Goal: Task Accomplishment & Management: Complete application form

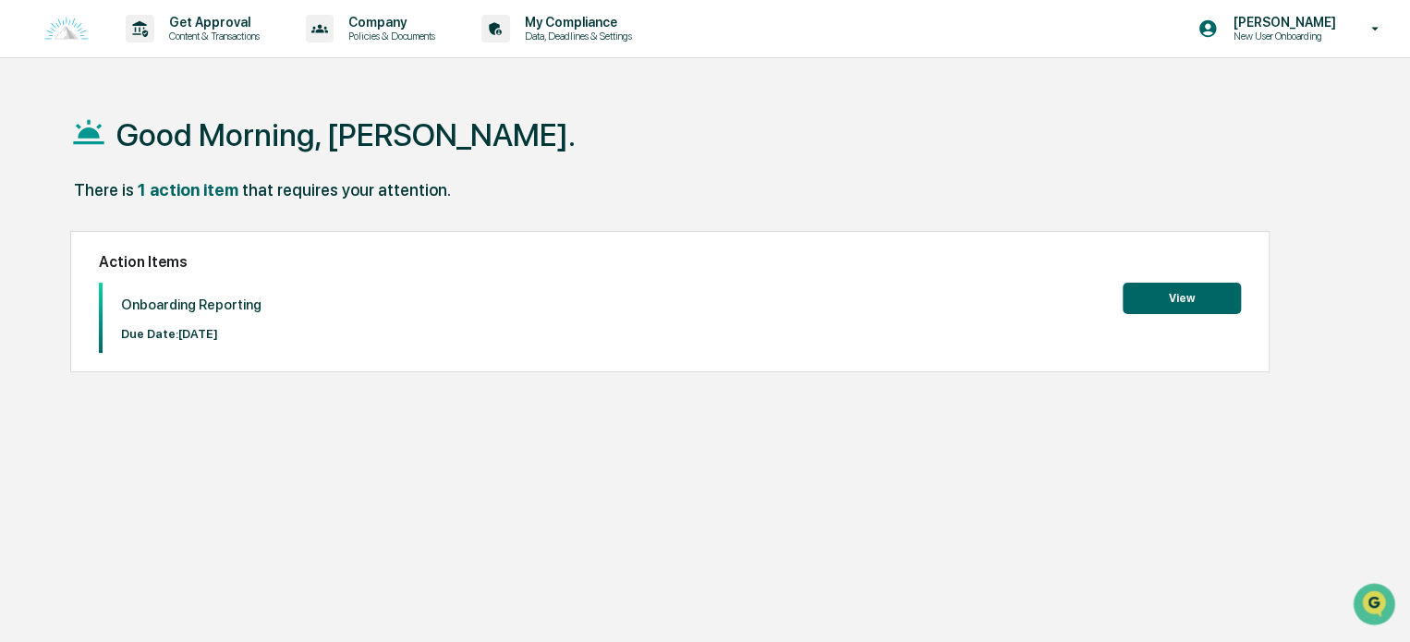
click at [1094, 418] on div "Good Morning, Daniel. There is 1 action item that requires your attention. Acti…" at bounding box center [705, 409] width 1324 height 642
click at [1214, 279] on div "Action Items Onboarding Reporting Due Date: 2025-09-10 View" at bounding box center [669, 302] width 1199 height 142
click at [1209, 280] on div "Action Items Onboarding Reporting Due Date: 2025-09-10 View" at bounding box center [669, 302] width 1199 height 142
click at [1200, 291] on button "View" at bounding box center [1182, 298] width 118 height 31
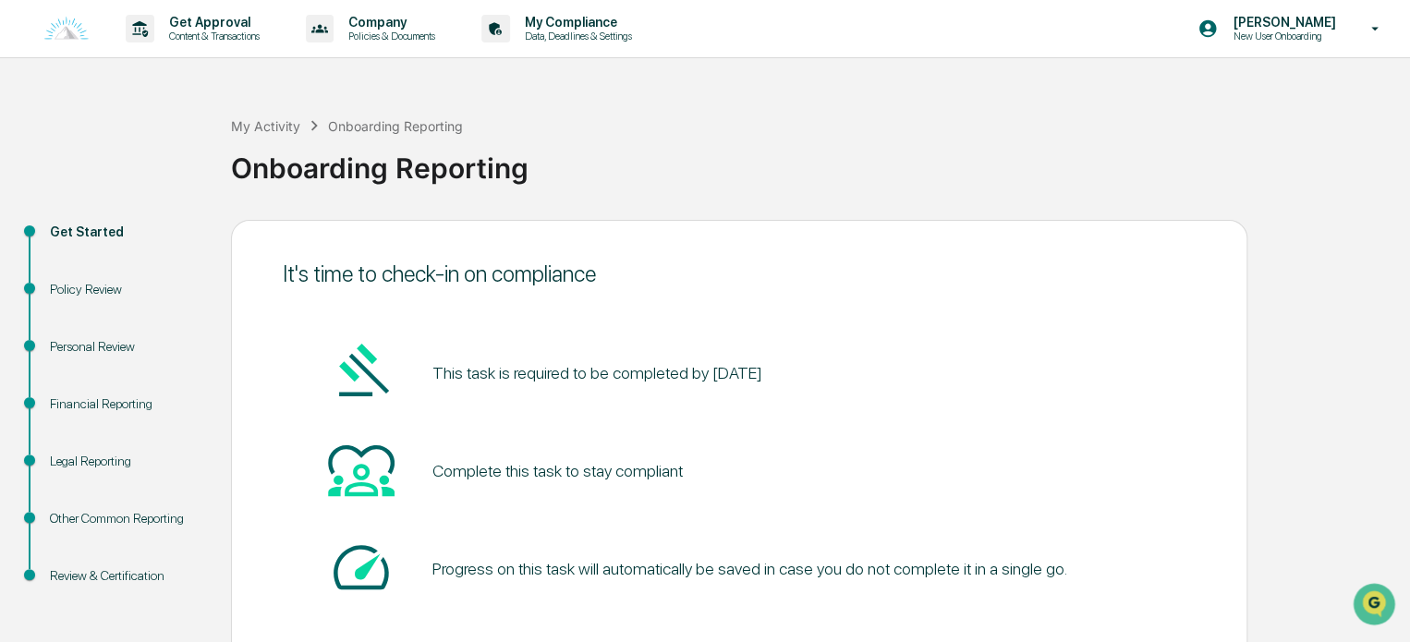
scroll to position [101, 0]
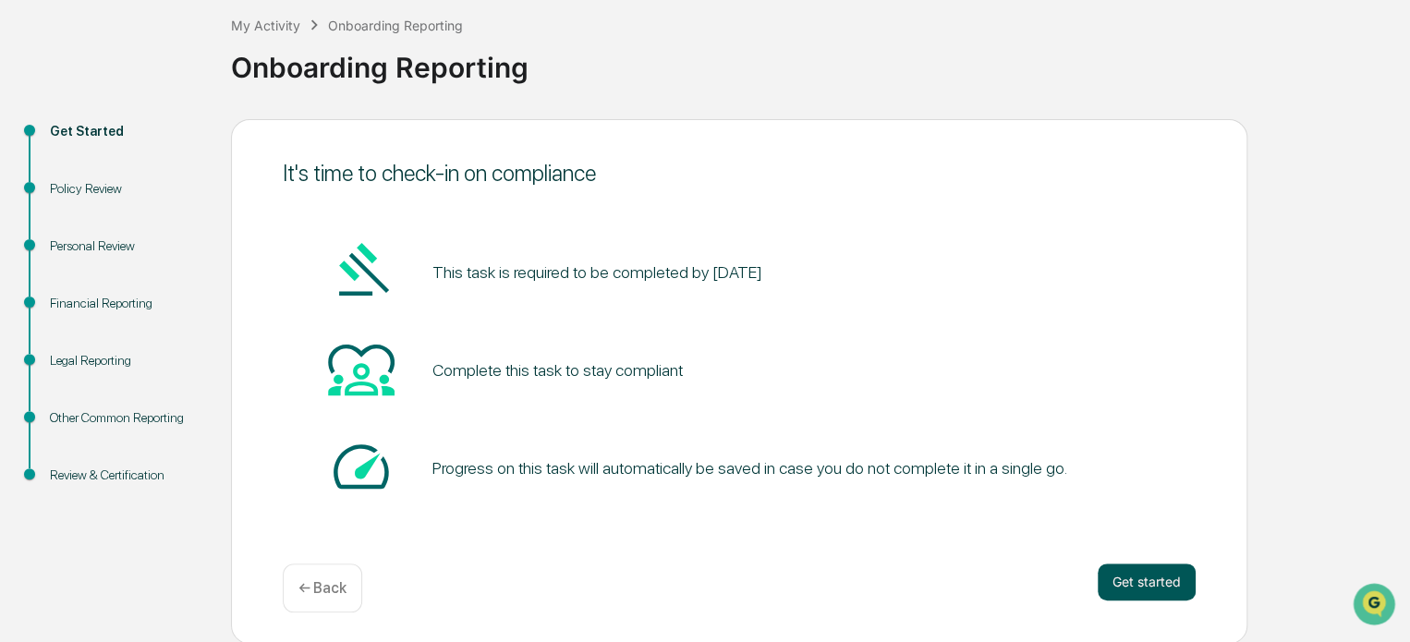
click at [1133, 585] on button "Get started" at bounding box center [1147, 582] width 98 height 37
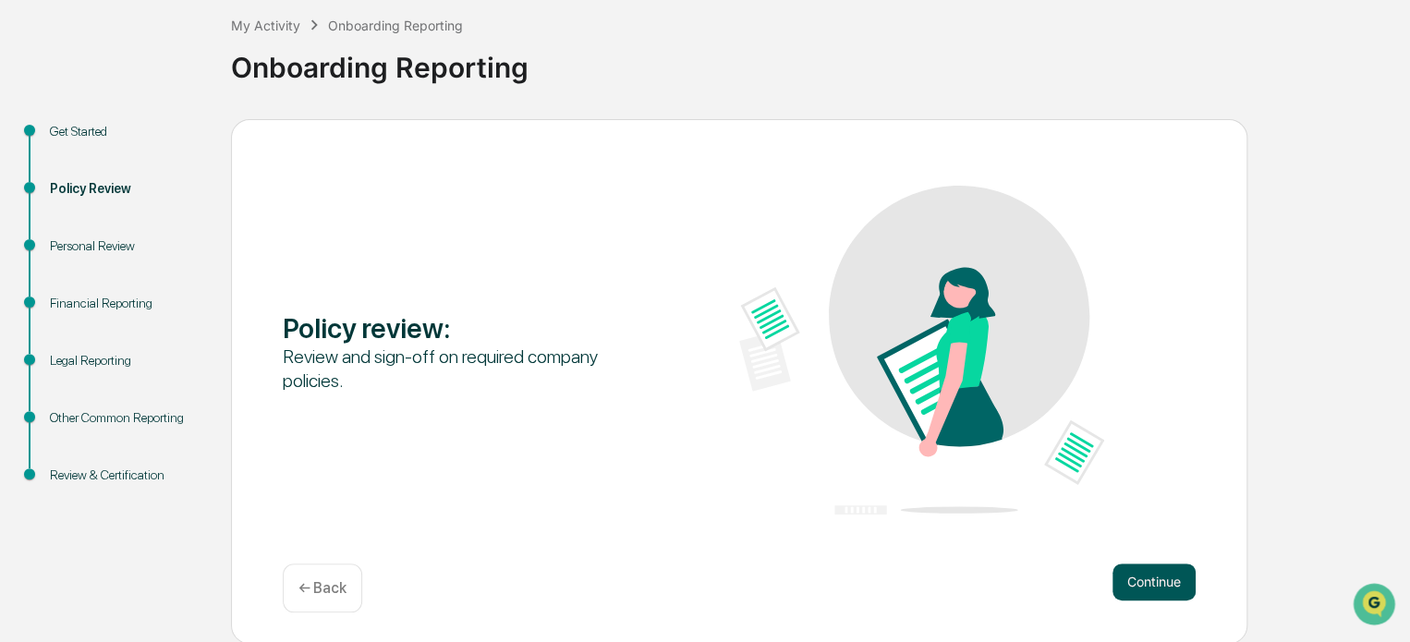
click at [1139, 583] on button "Continue" at bounding box center [1153, 582] width 83 height 37
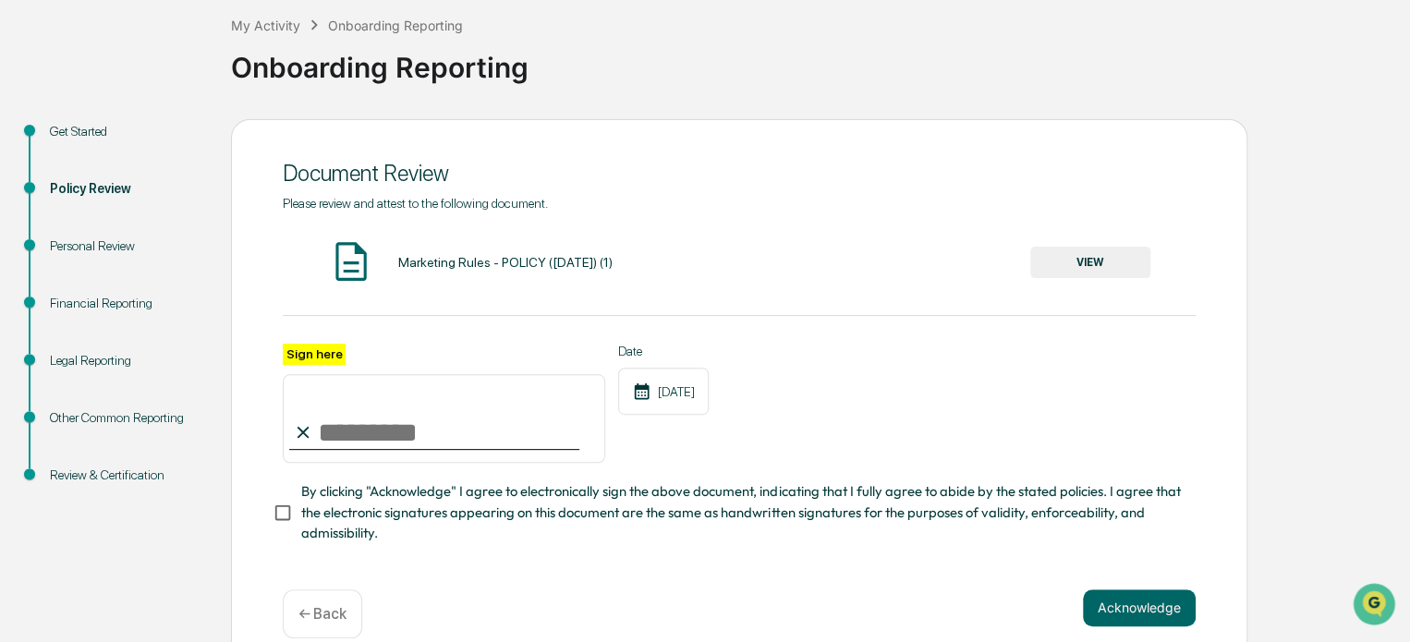
click at [495, 434] on input "Sign here" at bounding box center [444, 418] width 322 height 89
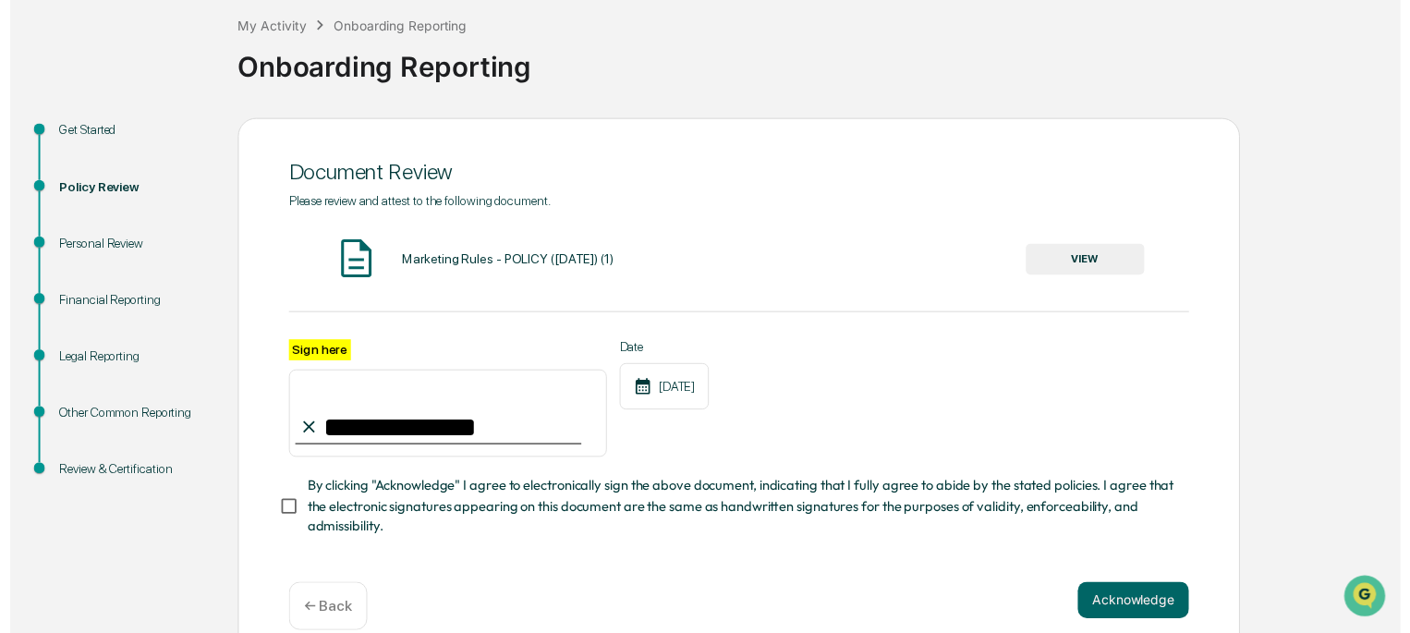
scroll to position [134, 0]
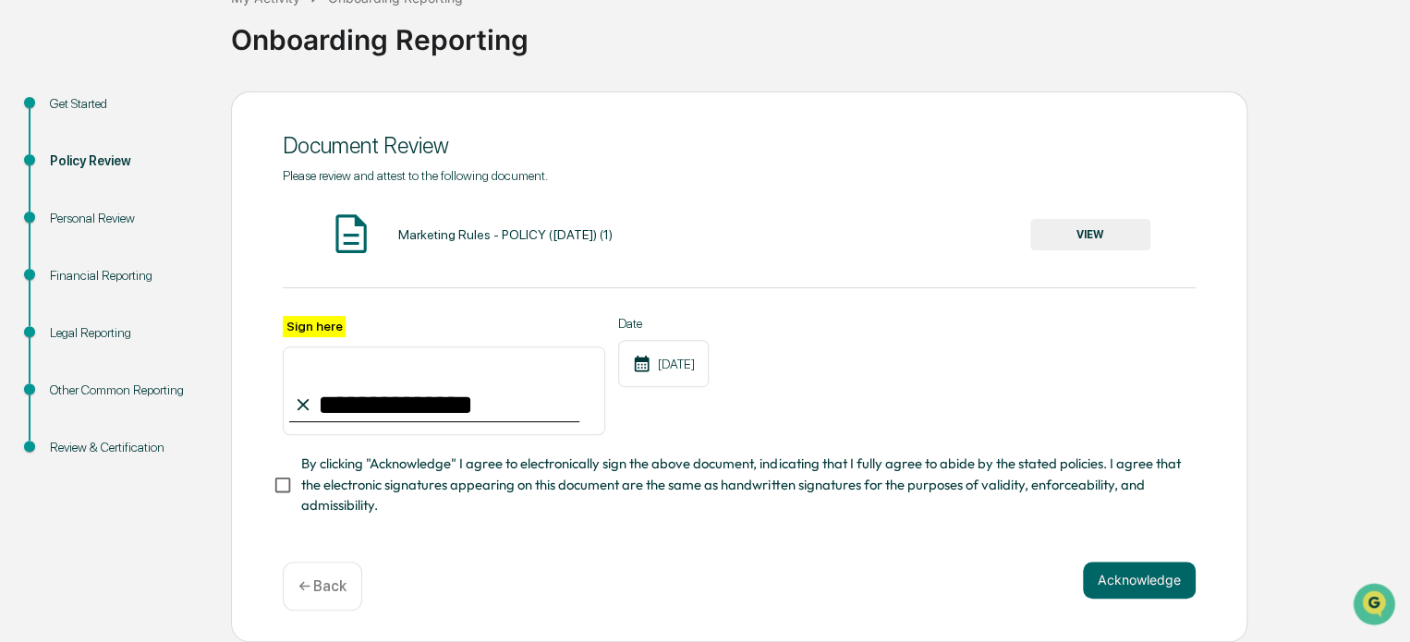
type input "**********"
click at [1066, 234] on button "VIEW" at bounding box center [1090, 234] width 120 height 31
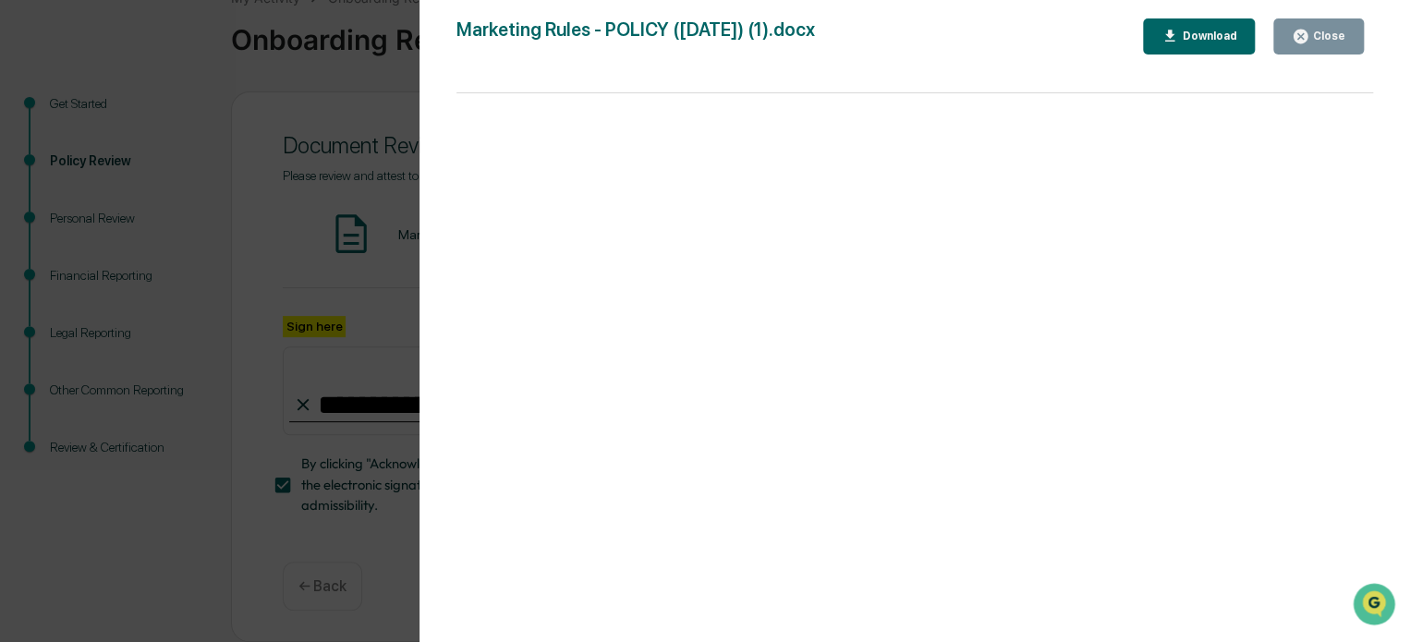
click at [1307, 21] on button "Close" at bounding box center [1318, 36] width 91 height 36
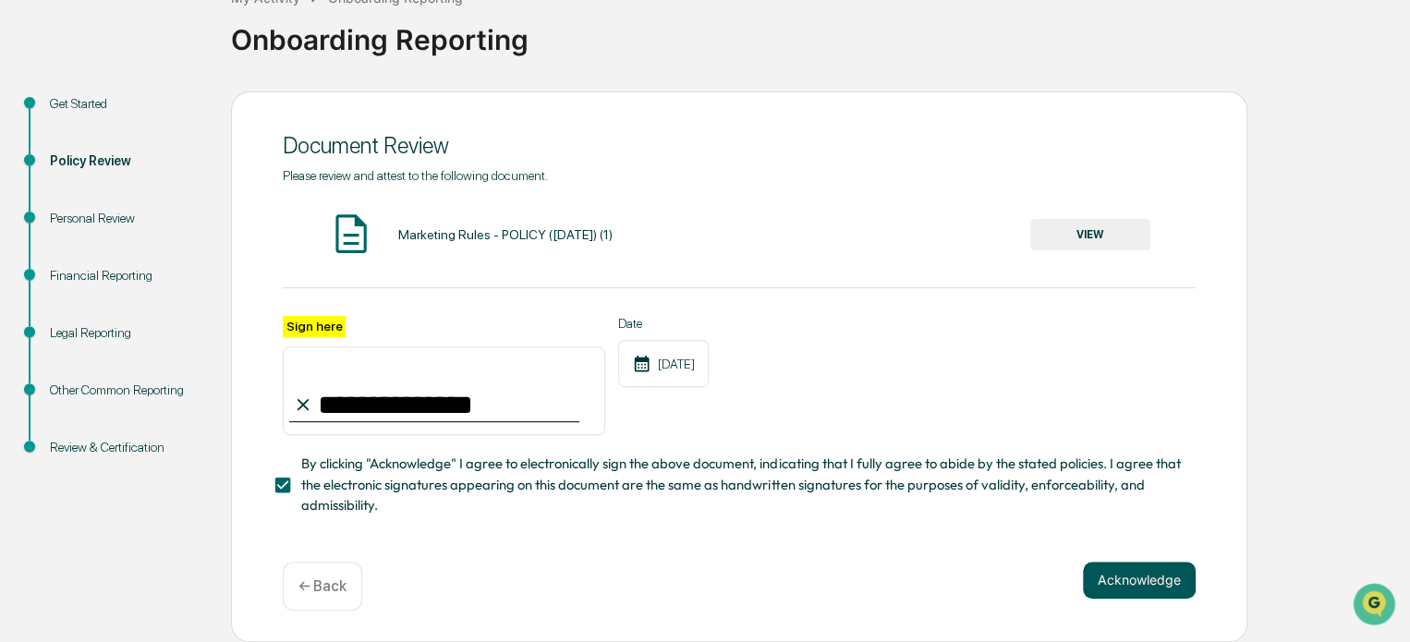
click at [1113, 568] on button "Acknowledge" at bounding box center [1139, 580] width 113 height 37
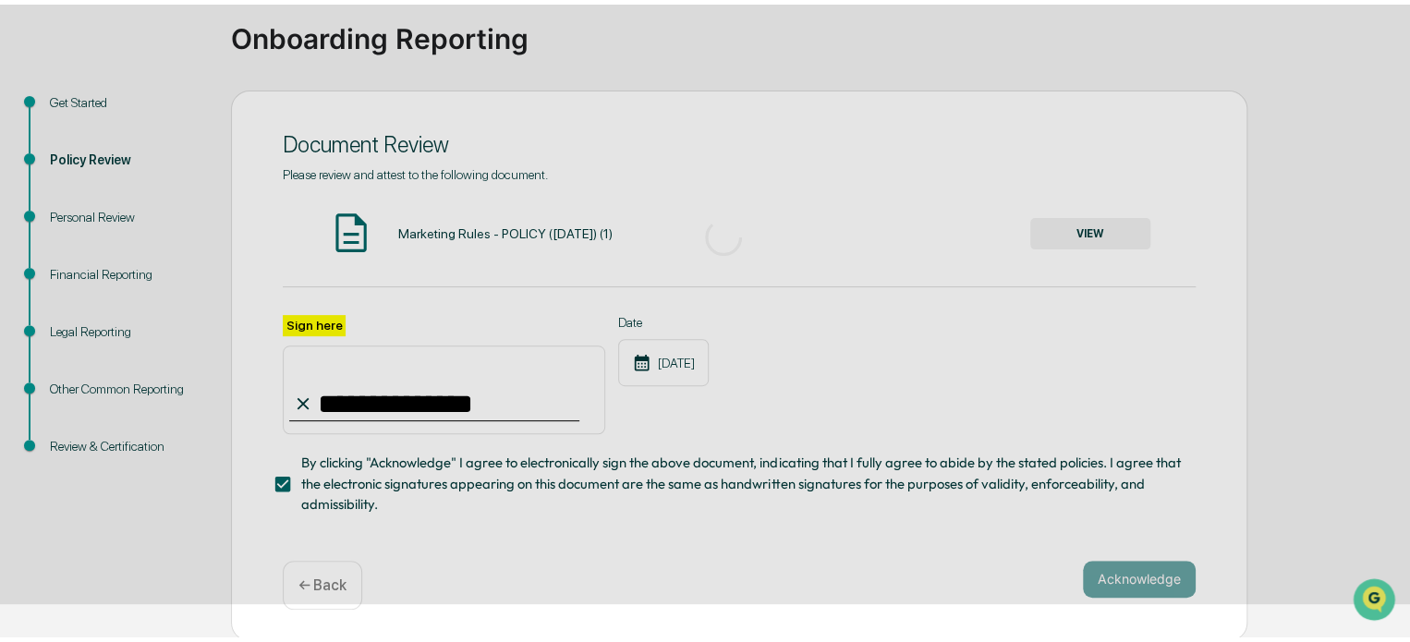
scroll to position [101, 0]
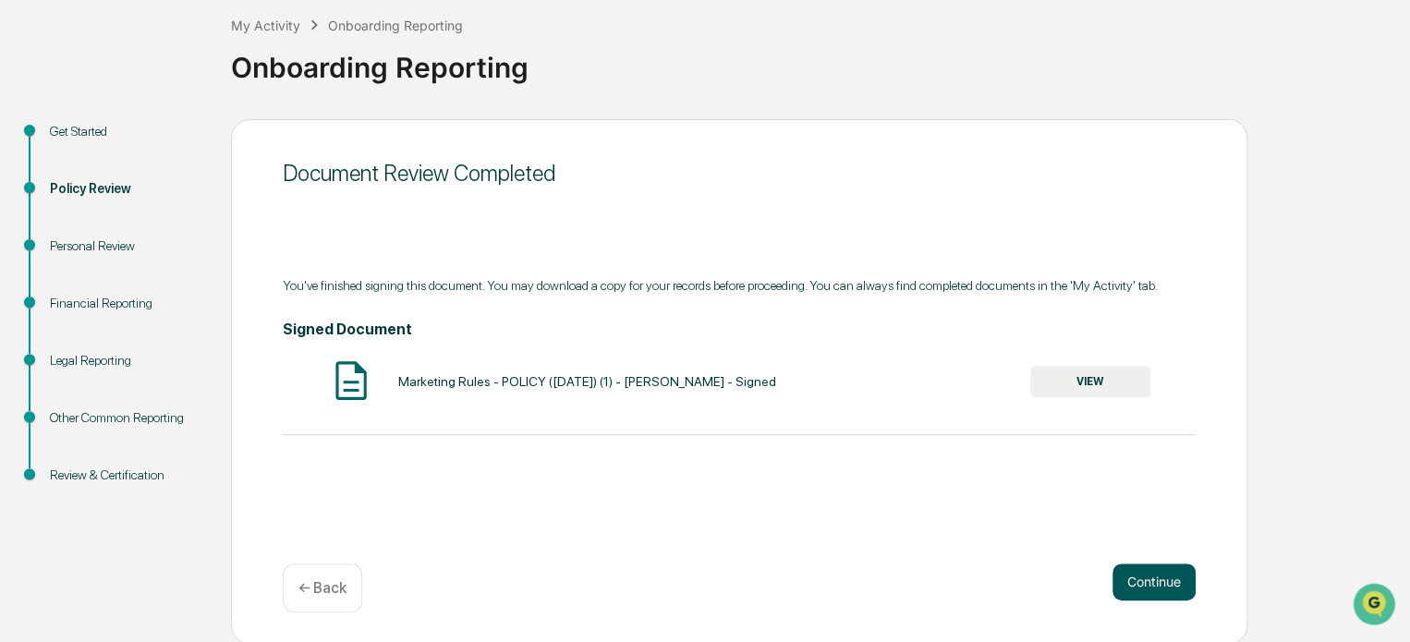
click at [1154, 584] on button "Continue" at bounding box center [1153, 582] width 83 height 37
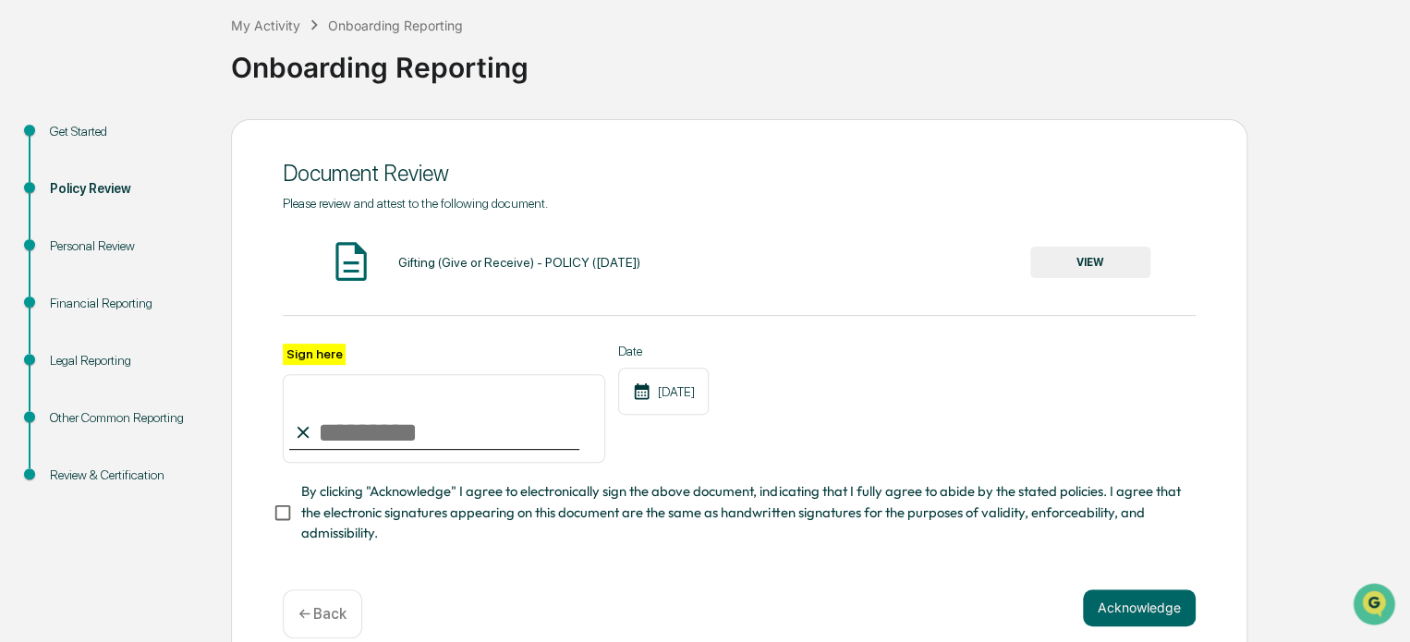
click at [1087, 249] on button "VIEW" at bounding box center [1090, 262] width 120 height 31
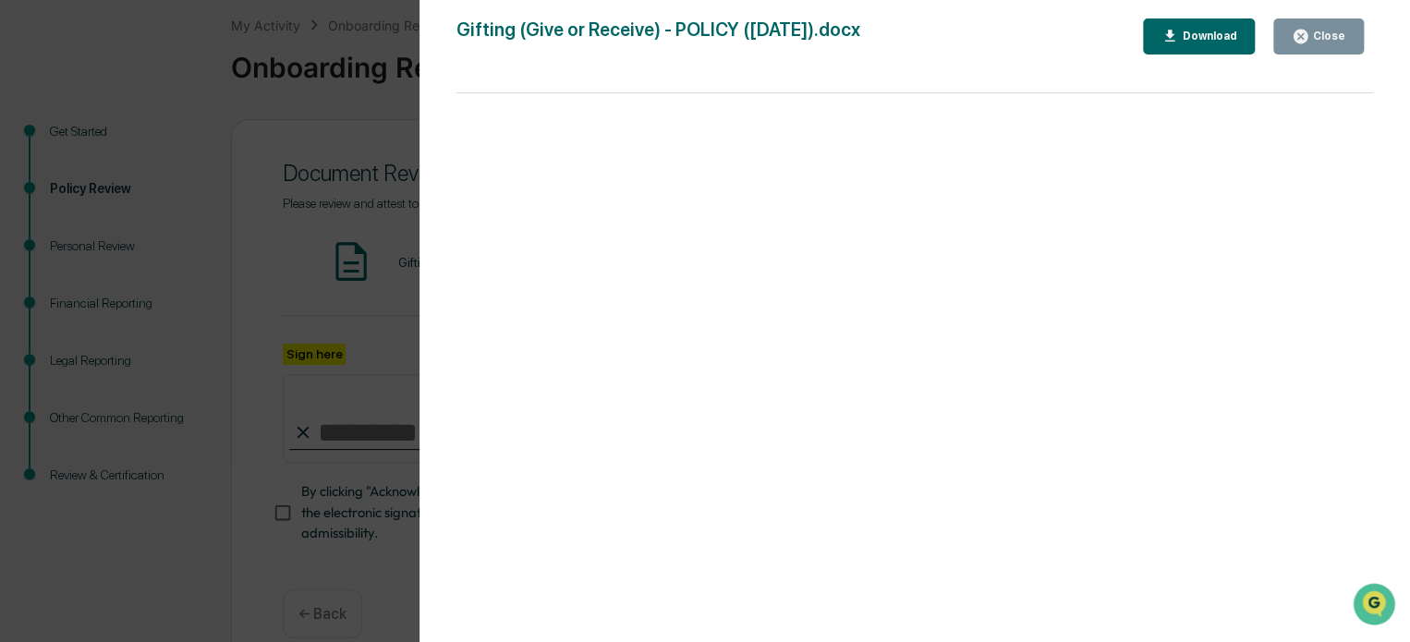
click at [1307, 31] on icon "button" at bounding box center [1301, 37] width 14 height 14
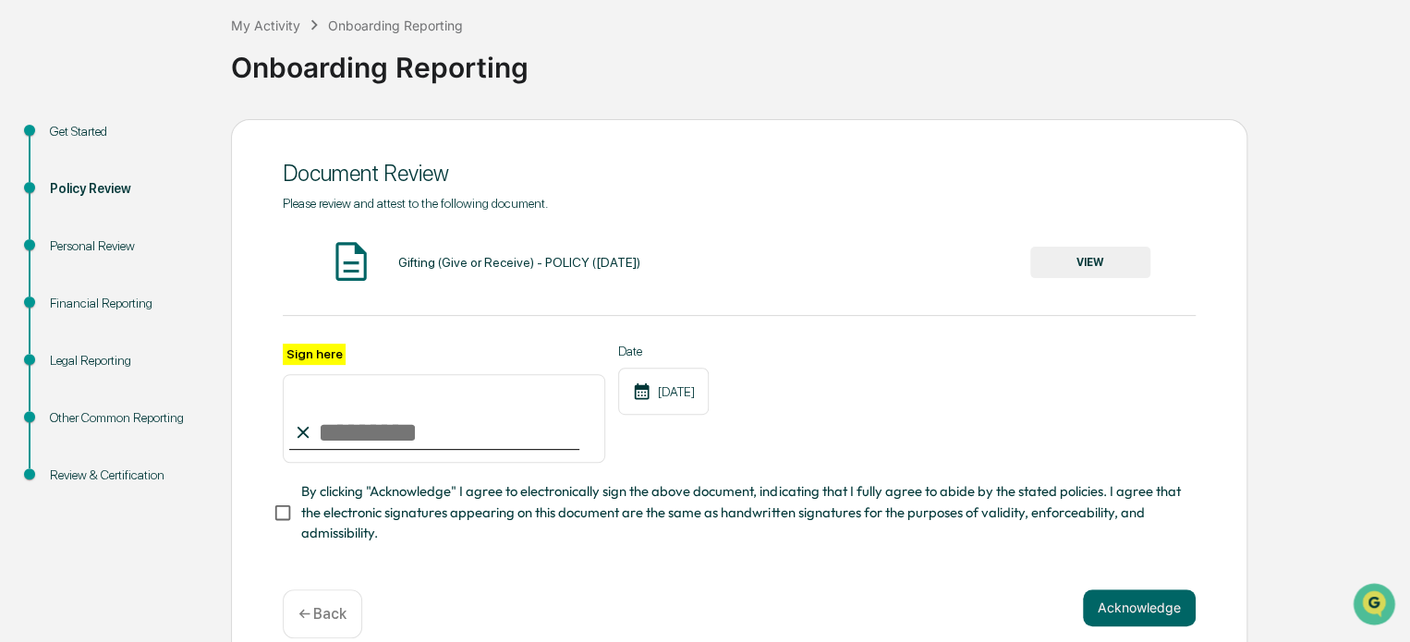
click at [488, 388] on input "Sign here" at bounding box center [444, 418] width 322 height 89
type input "**********"
click at [1135, 612] on button "Acknowledge" at bounding box center [1139, 607] width 113 height 37
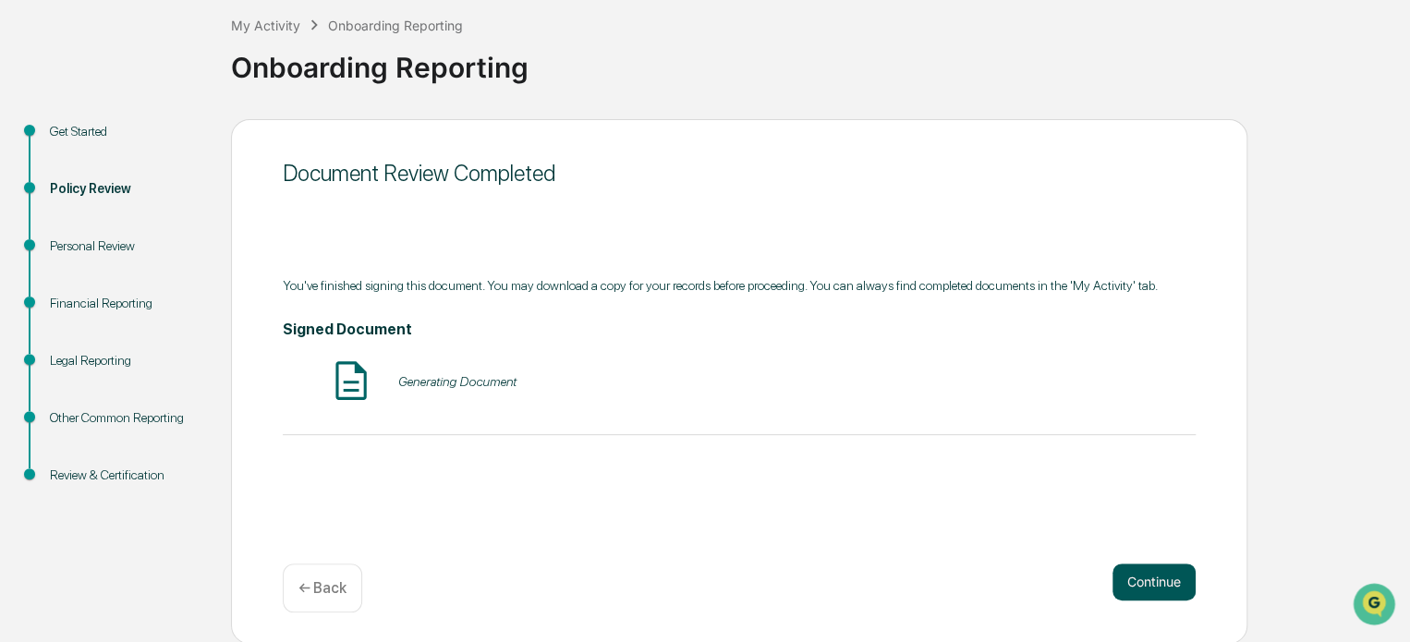
click at [1138, 587] on button "Continue" at bounding box center [1153, 582] width 83 height 37
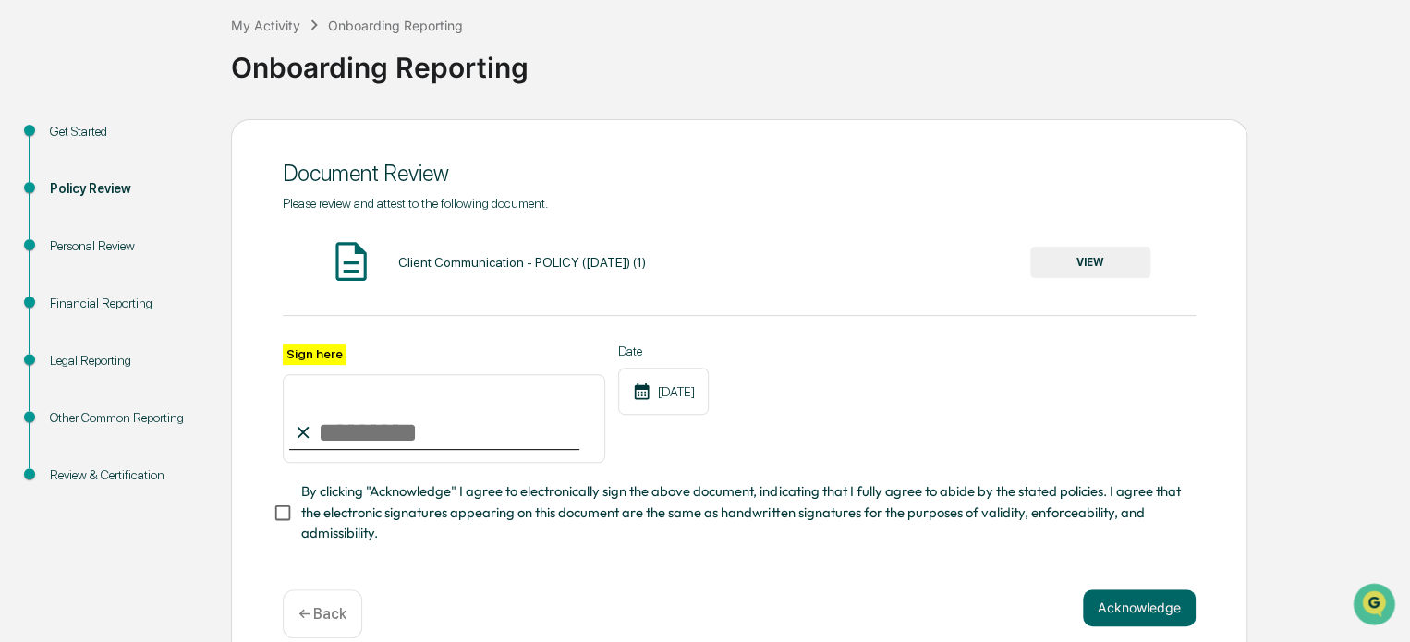
click at [1106, 255] on button "VIEW" at bounding box center [1090, 262] width 120 height 31
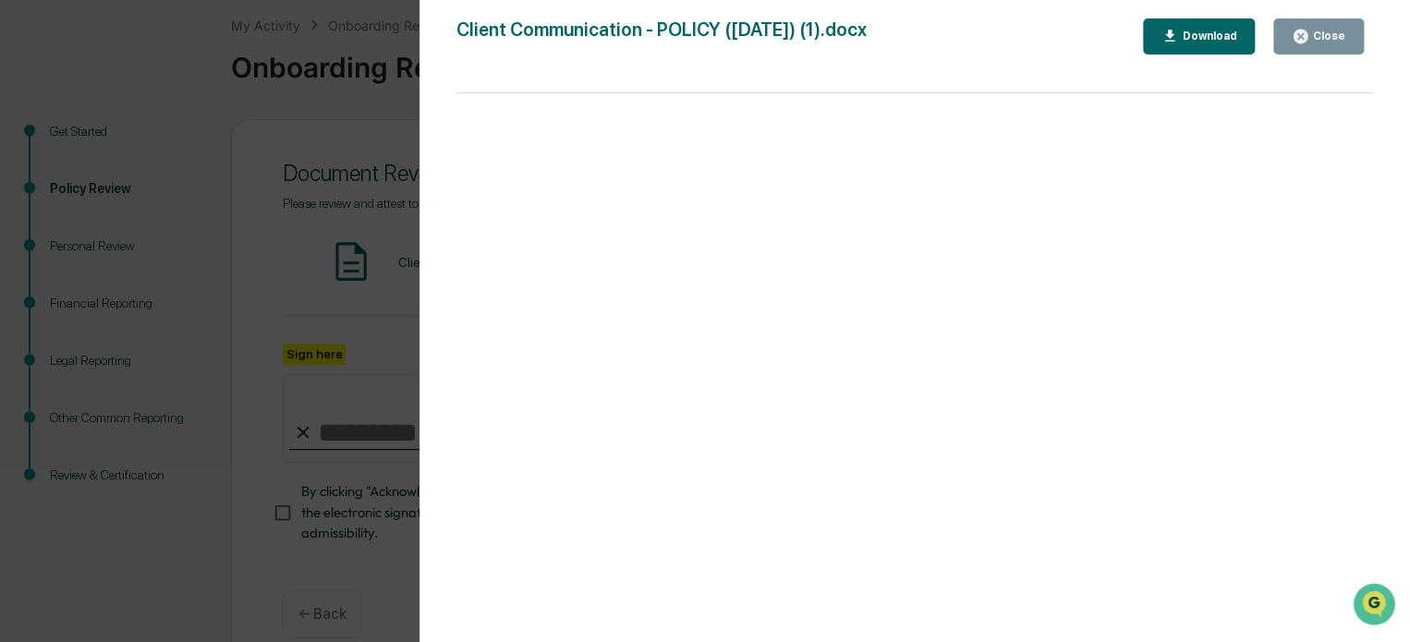
drag, startPoint x: 1319, startPoint y: 51, endPoint x: 1344, endPoint y: 29, distance: 33.4
click at [1344, 29] on div "Close" at bounding box center [1319, 37] width 54 height 18
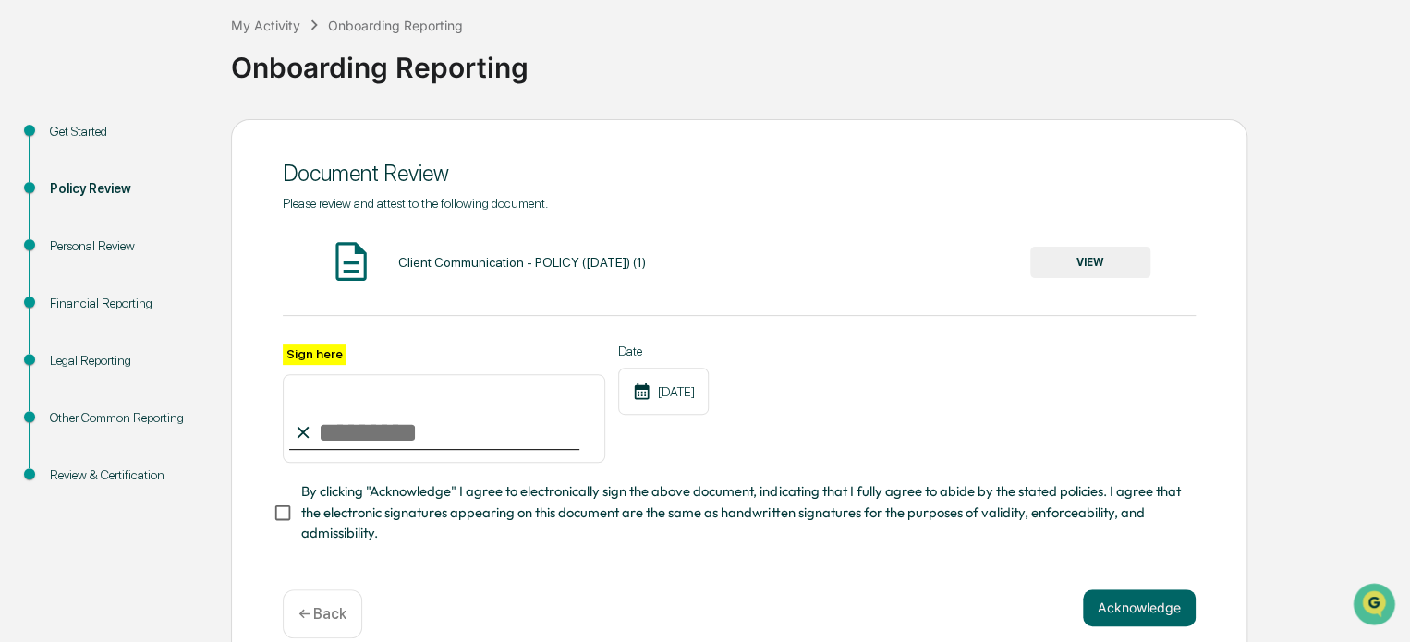
click at [522, 431] on input "Sign here" at bounding box center [444, 418] width 322 height 89
type input "**********"
click at [1038, 254] on button "VIEW" at bounding box center [1090, 262] width 120 height 31
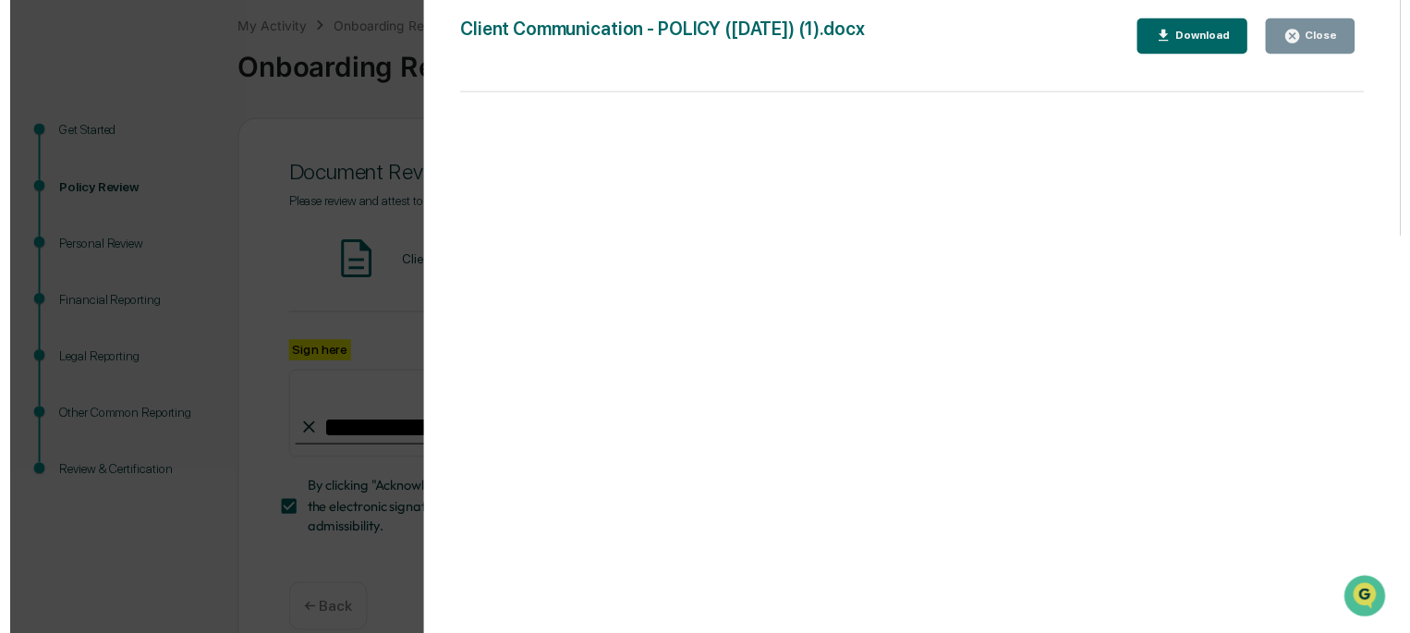
scroll to position [134, 0]
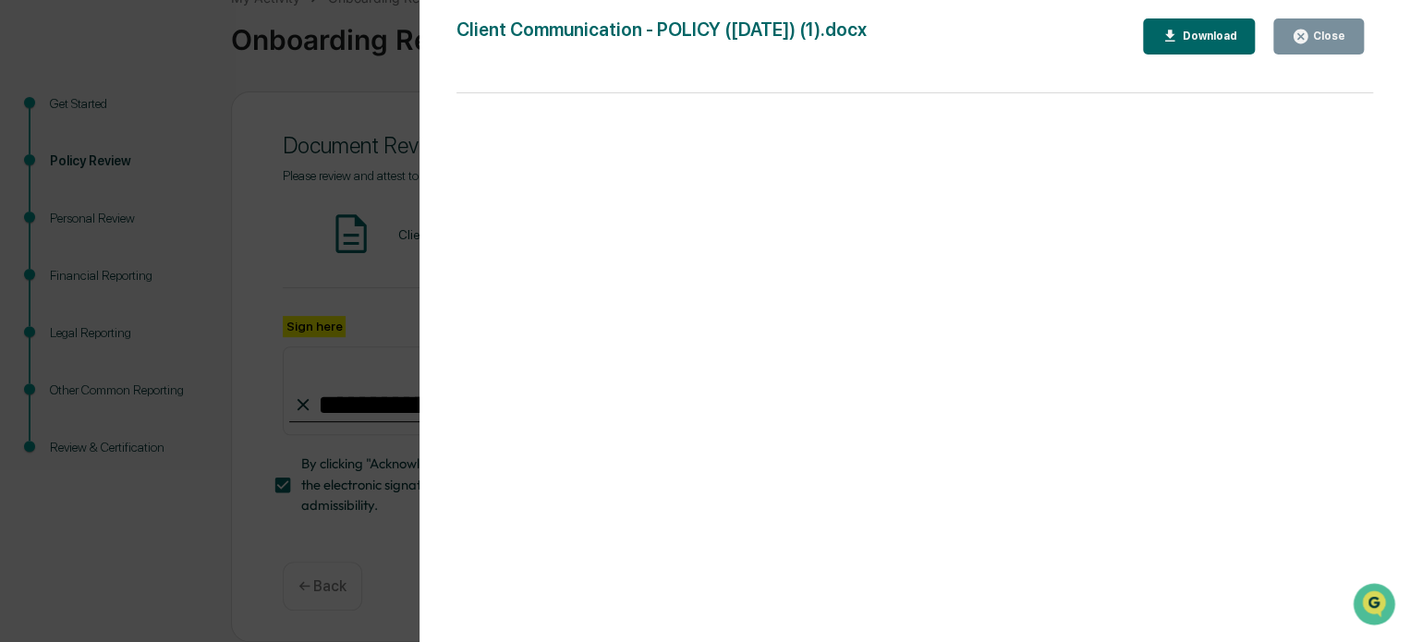
click at [1294, 38] on icon "button" at bounding box center [1301, 37] width 18 height 18
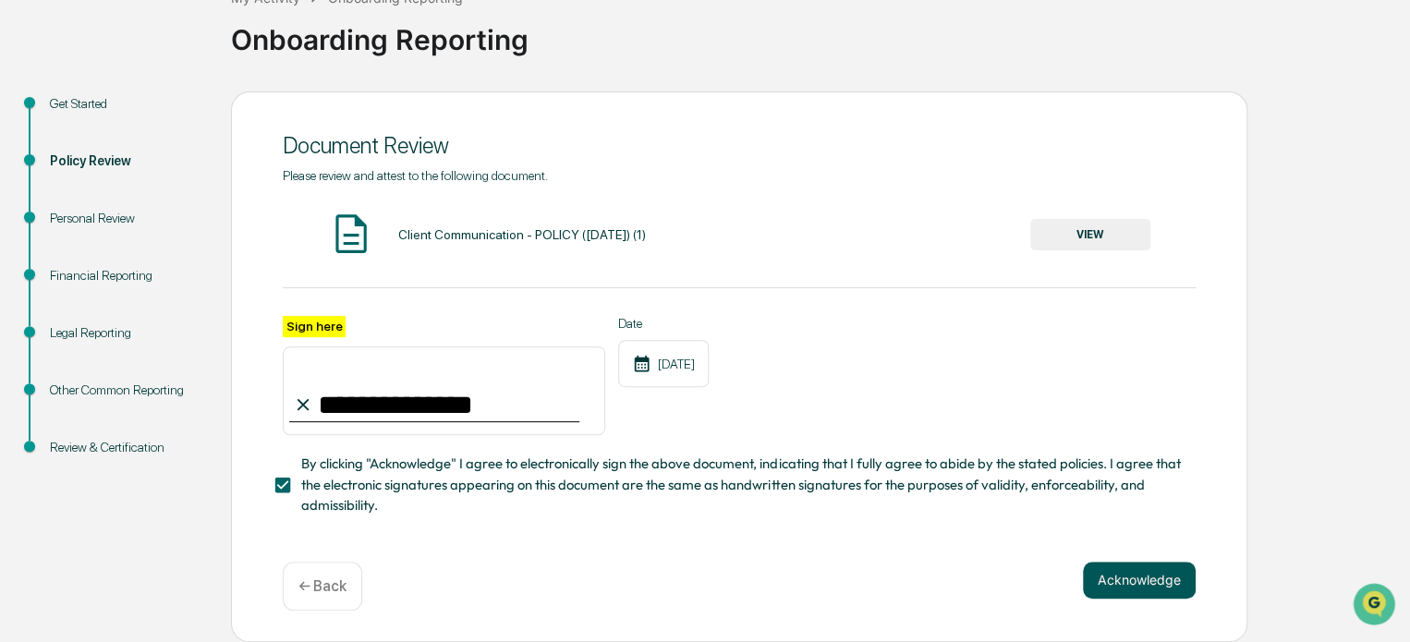
click at [1161, 580] on button "Acknowledge" at bounding box center [1139, 580] width 113 height 37
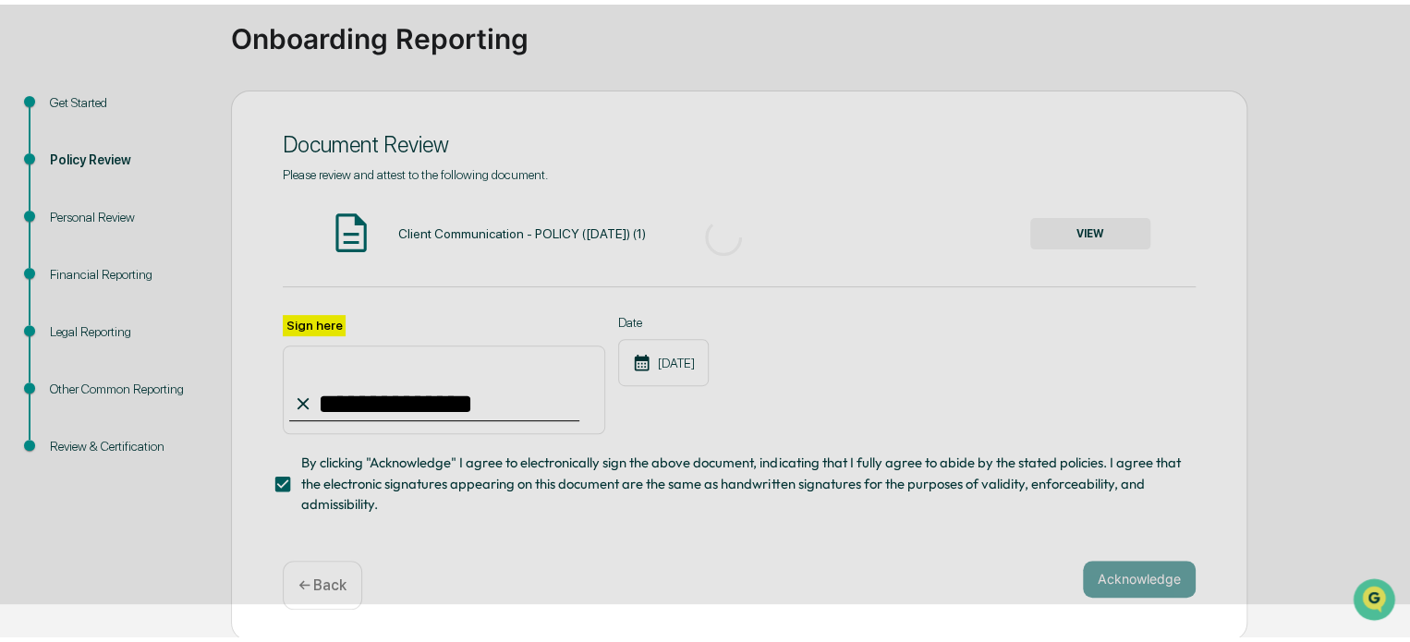
scroll to position [101, 0]
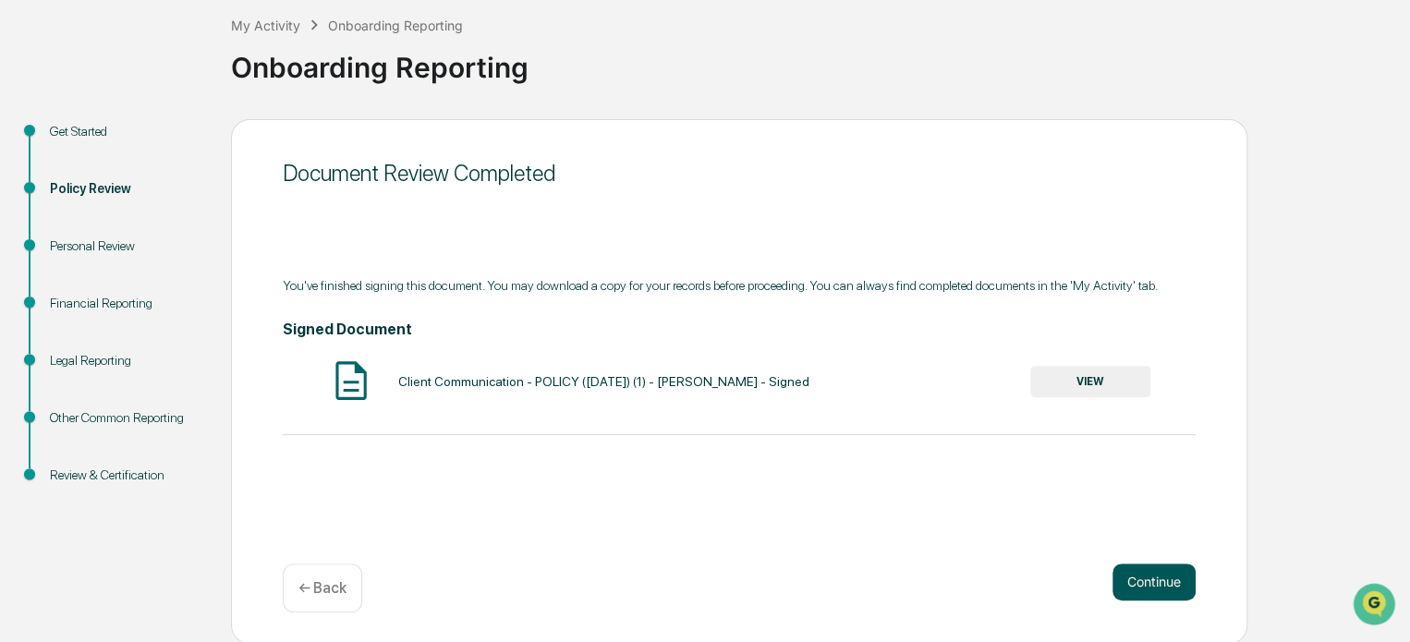
click at [1161, 580] on button "Continue" at bounding box center [1153, 582] width 83 height 37
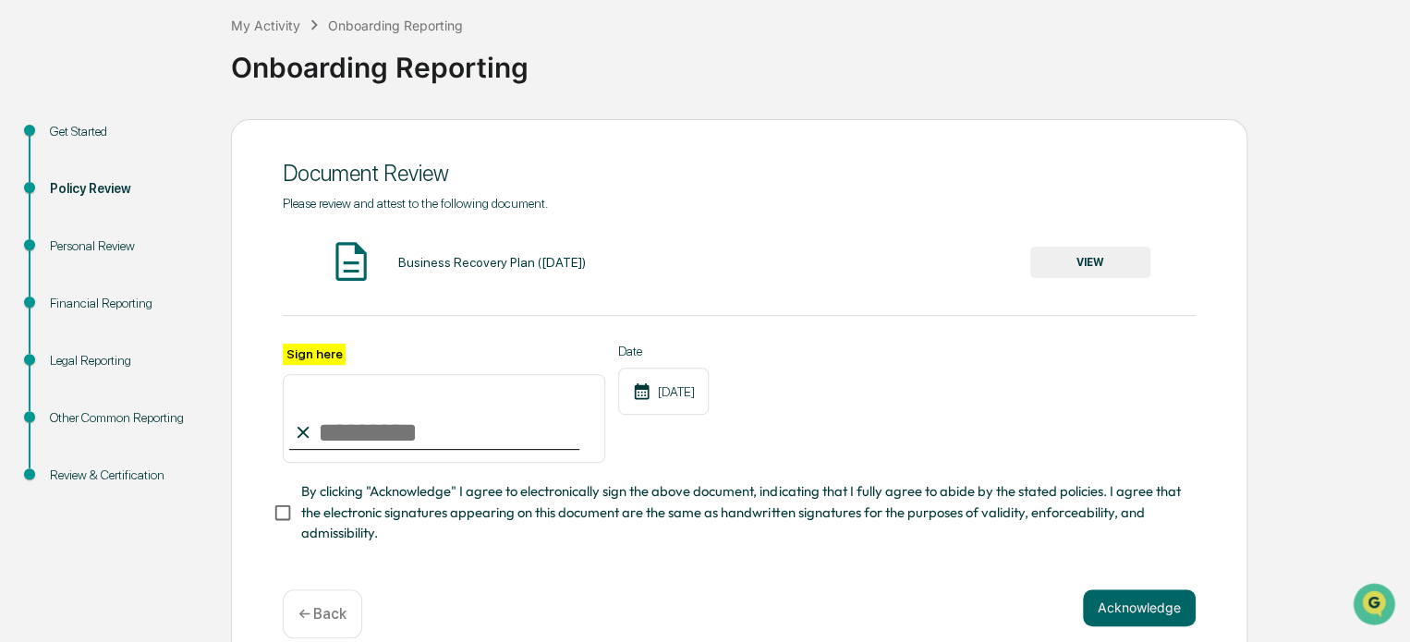
click at [377, 426] on input "Sign here" at bounding box center [444, 418] width 322 height 89
type input "**********"
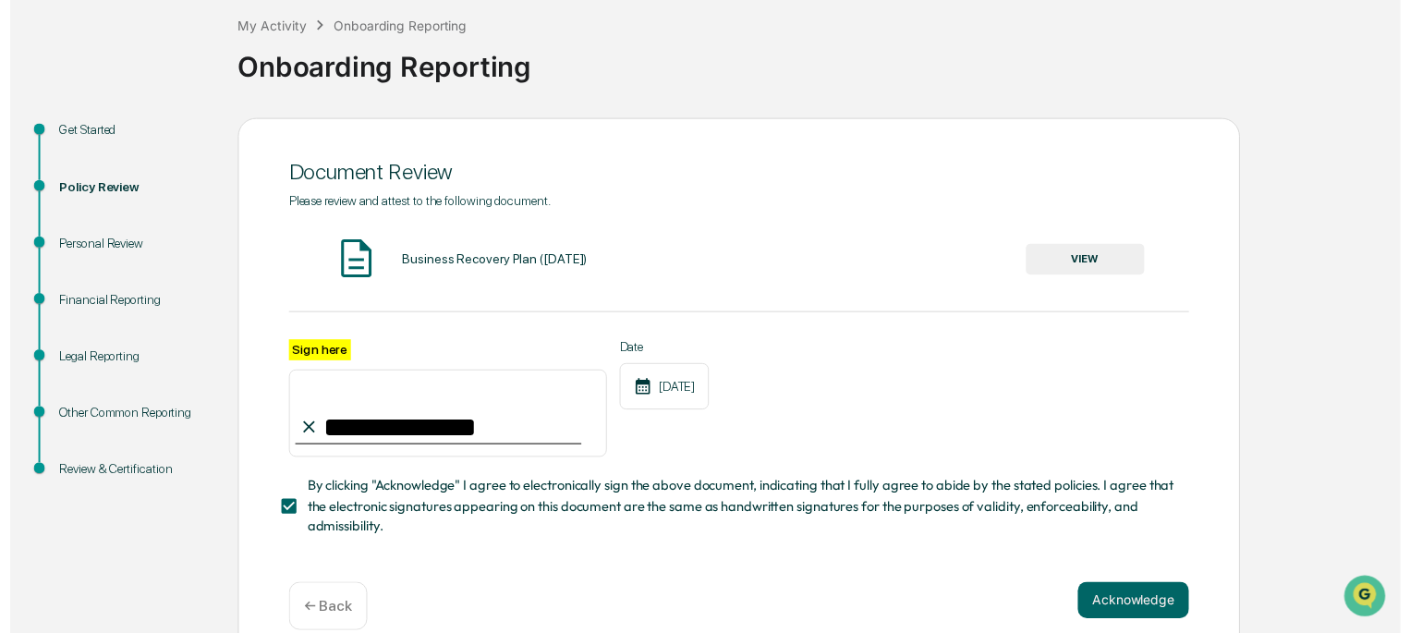
scroll to position [134, 0]
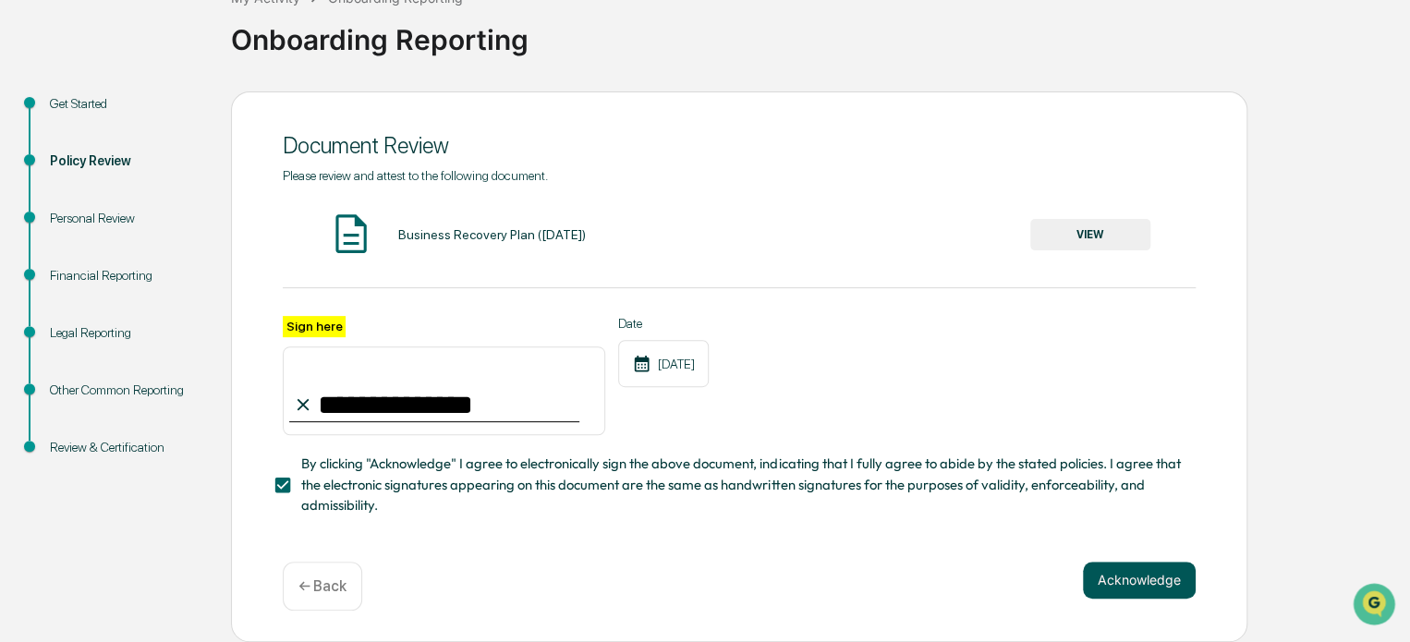
click at [1118, 568] on button "Acknowledge" at bounding box center [1139, 580] width 113 height 37
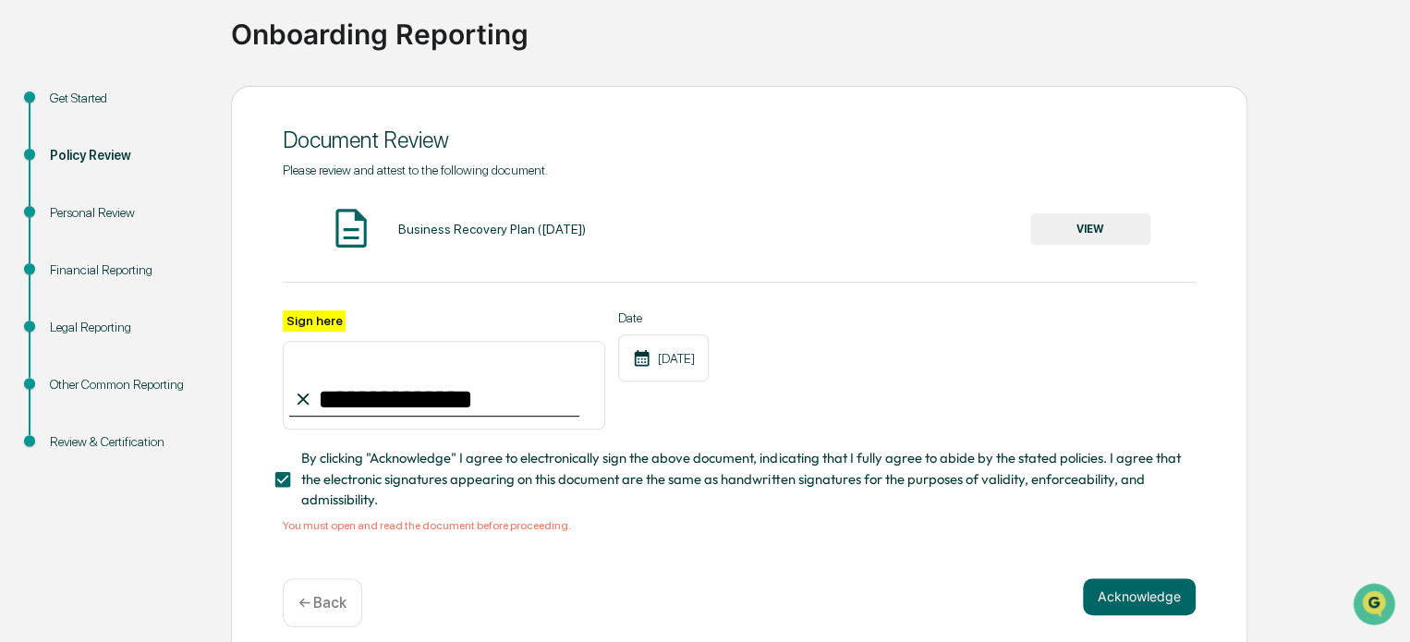
drag, startPoint x: 1098, startPoint y: 225, endPoint x: 1046, endPoint y: 230, distance: 52.0
click at [1046, 230] on button "VIEW" at bounding box center [1090, 228] width 120 height 31
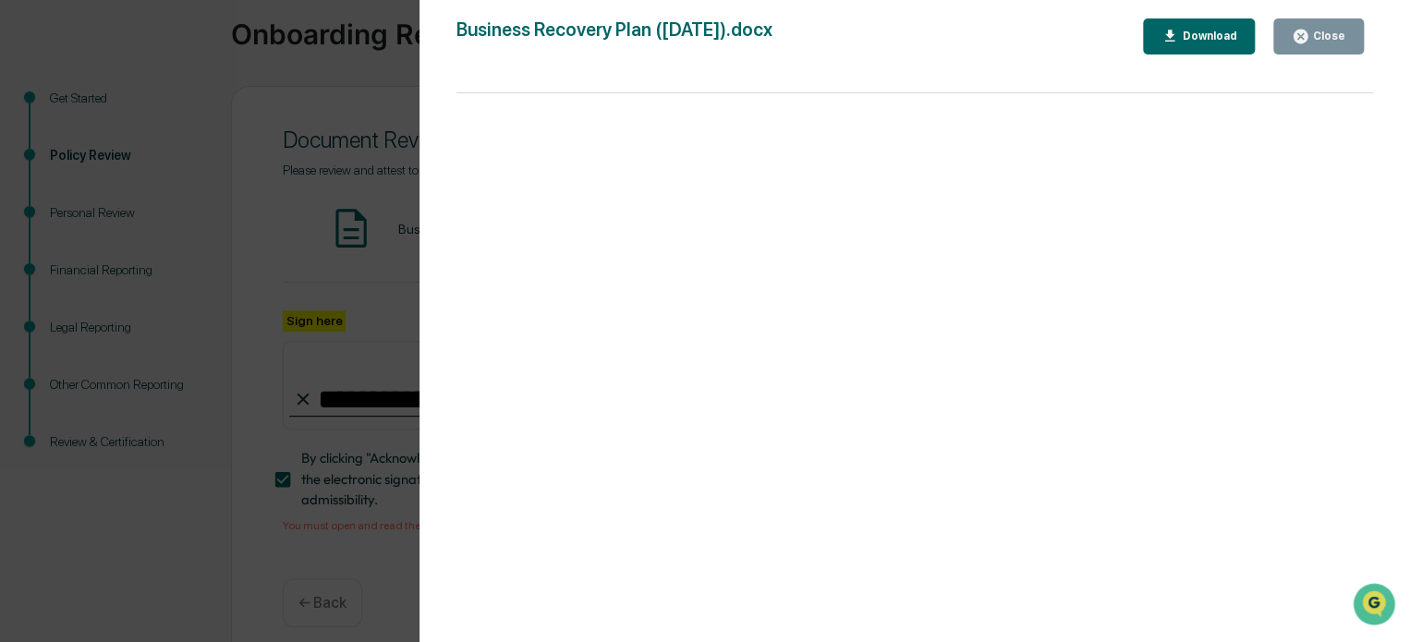
click at [1320, 36] on div "Close" at bounding box center [1327, 36] width 36 height 13
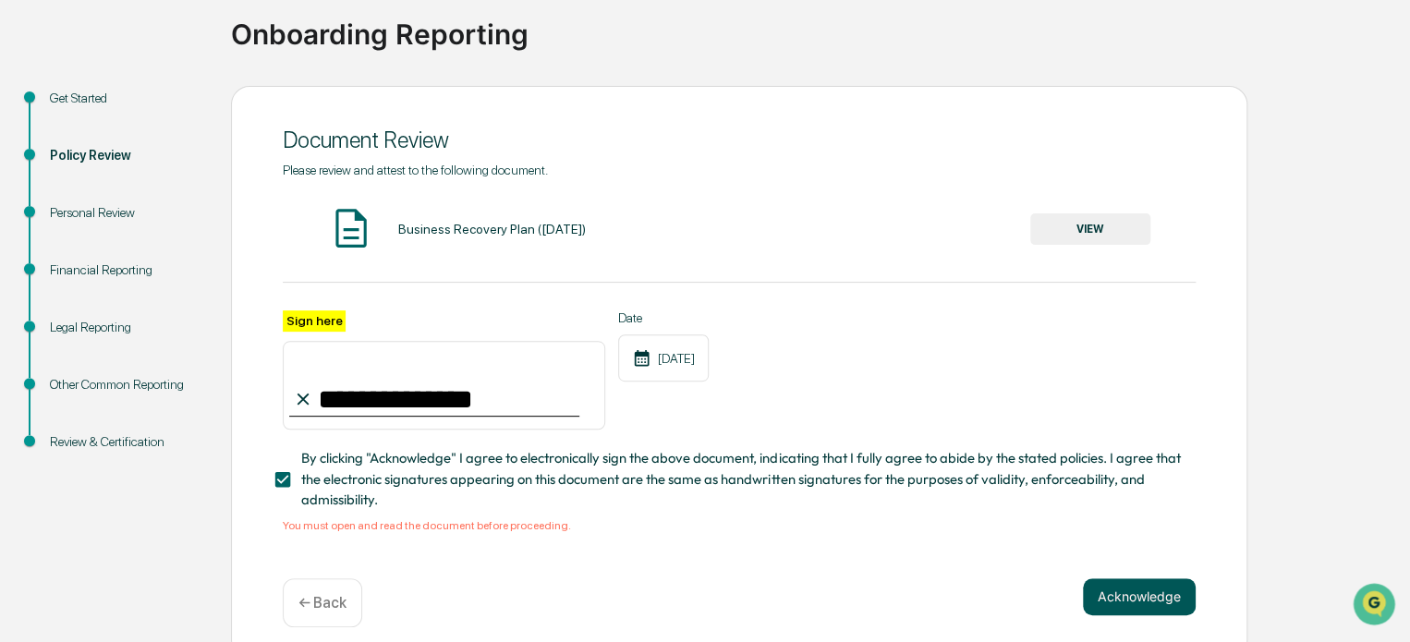
click at [1130, 601] on button "Acknowledge" at bounding box center [1139, 596] width 113 height 37
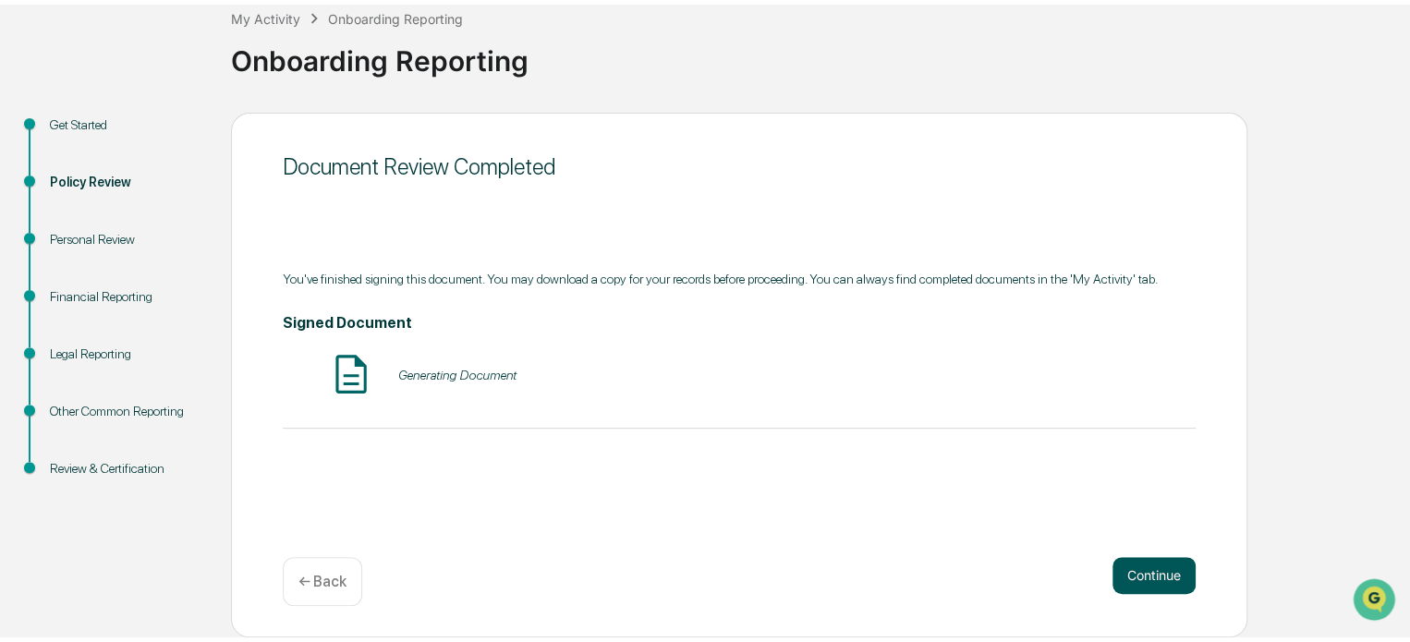
scroll to position [101, 0]
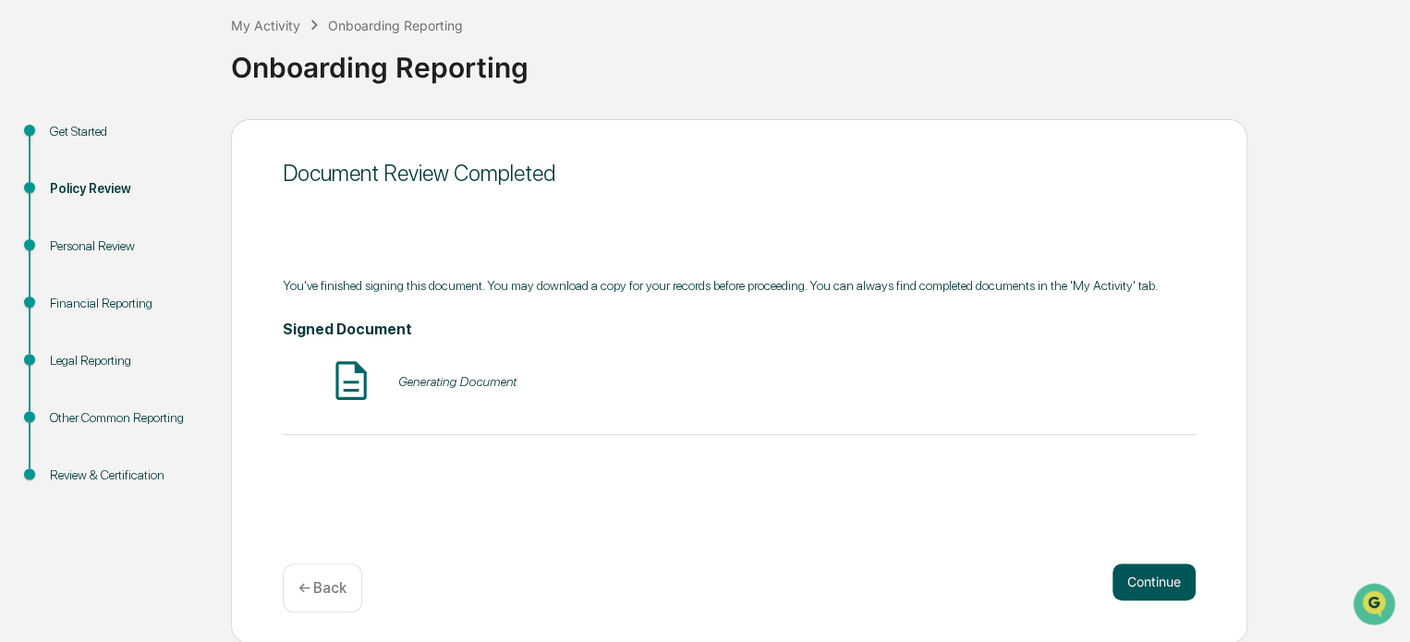
click at [1142, 588] on button "Continue" at bounding box center [1153, 582] width 83 height 37
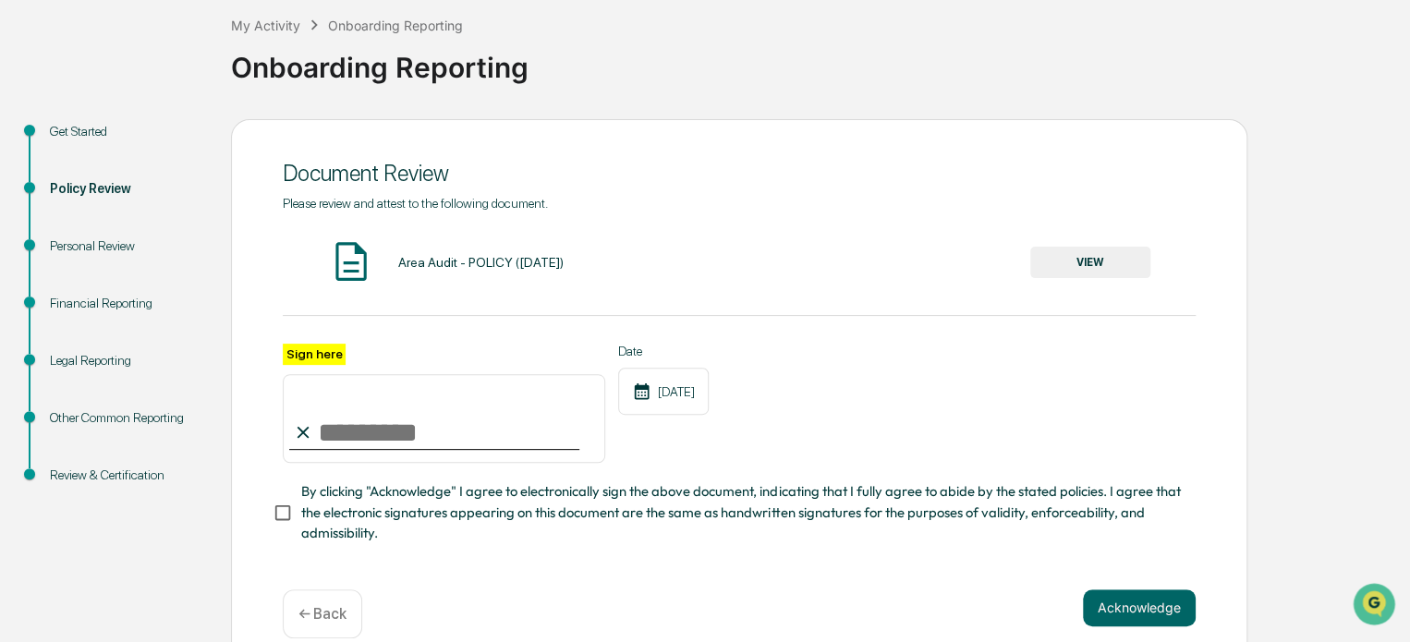
click at [1086, 261] on button "VIEW" at bounding box center [1090, 262] width 120 height 31
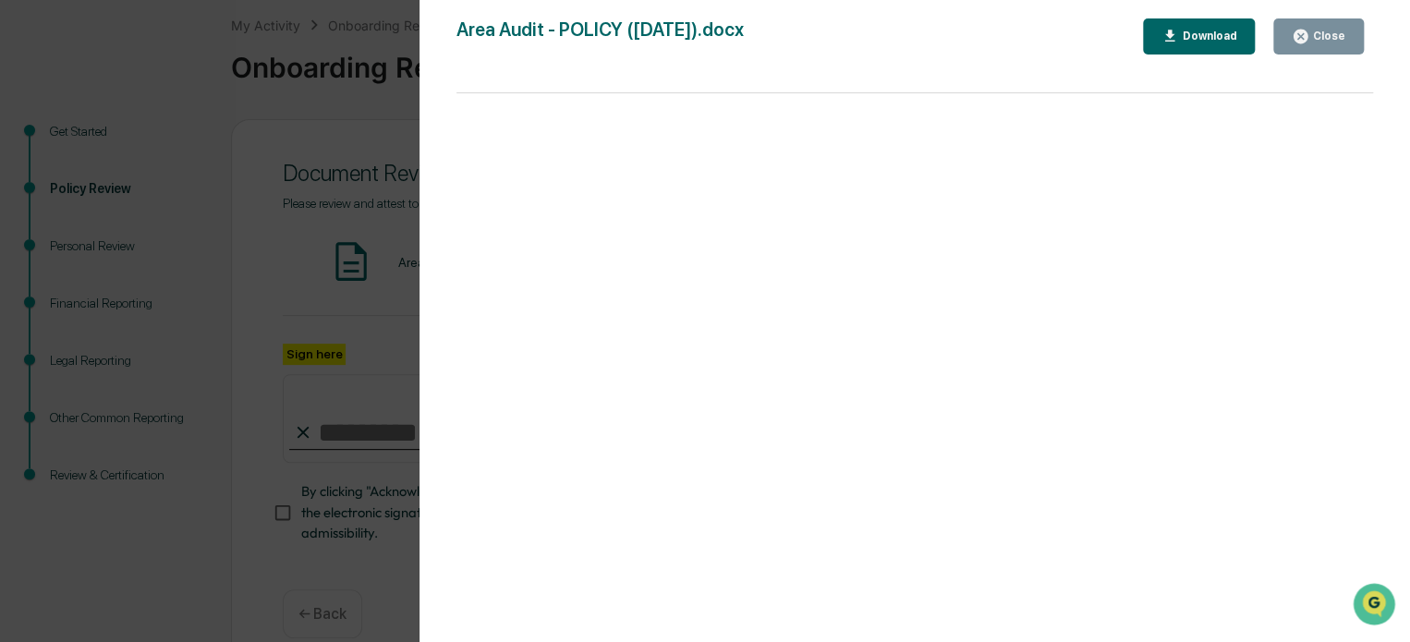
click at [1297, 37] on icon "button" at bounding box center [1301, 37] width 14 height 14
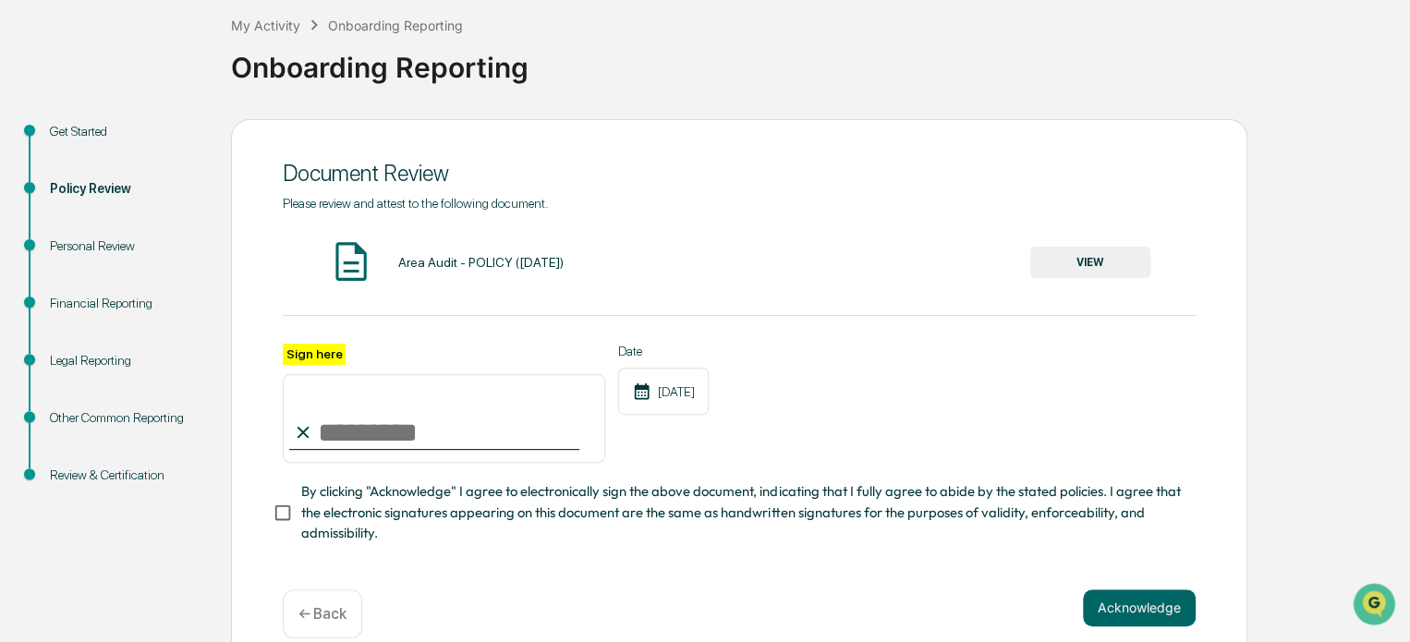
click at [454, 428] on input "Sign here" at bounding box center [444, 418] width 322 height 89
type input "**********"
click at [1116, 605] on button "Acknowledge" at bounding box center [1139, 607] width 113 height 37
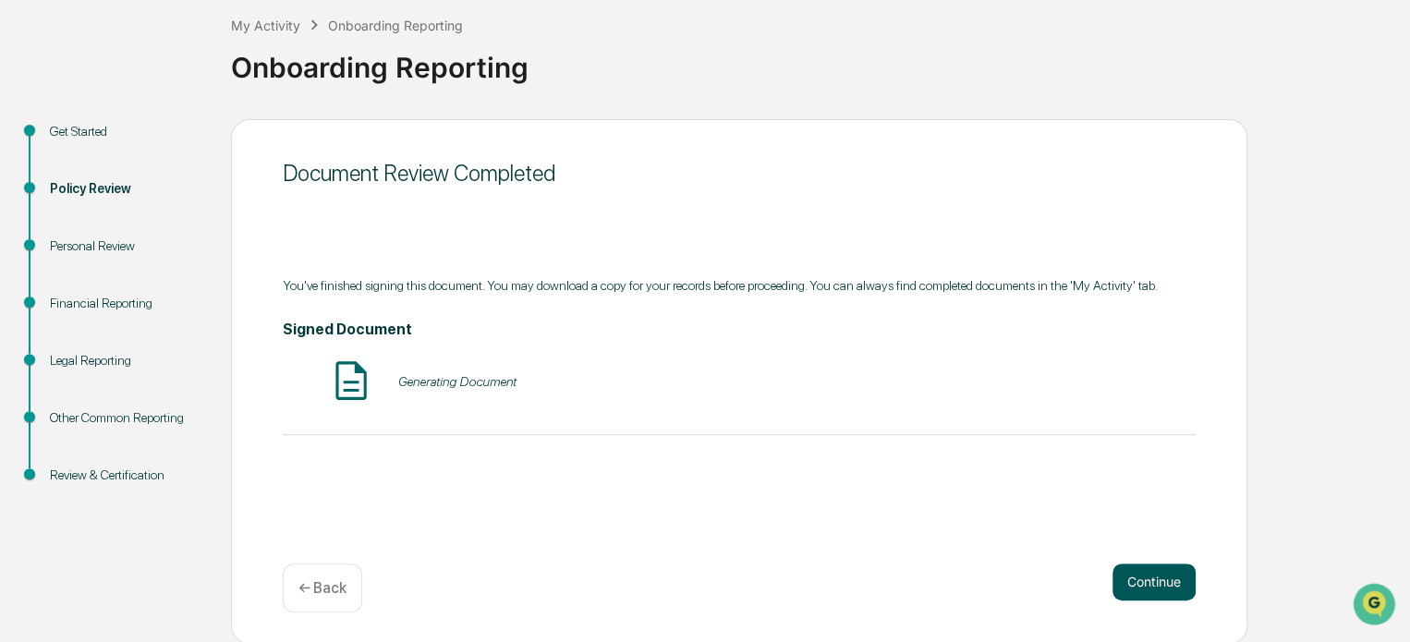
click at [1125, 578] on button "Continue" at bounding box center [1153, 582] width 83 height 37
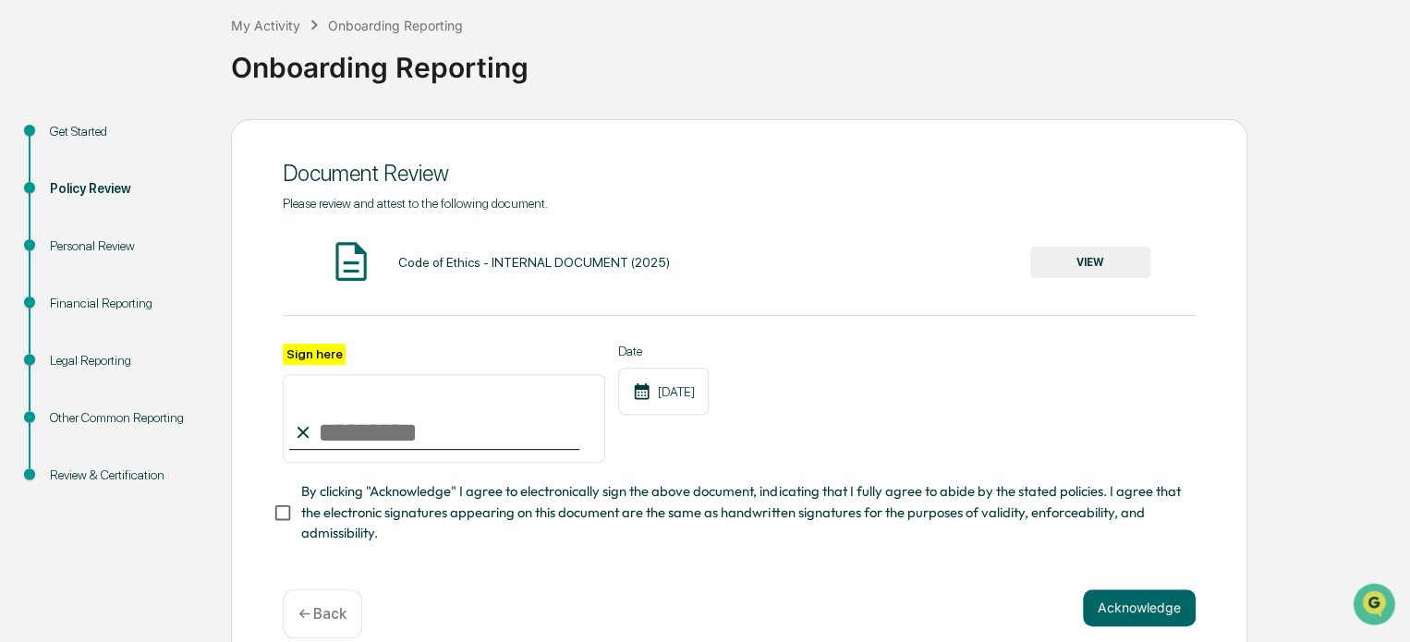
click at [1068, 266] on button "VIEW" at bounding box center [1090, 262] width 120 height 31
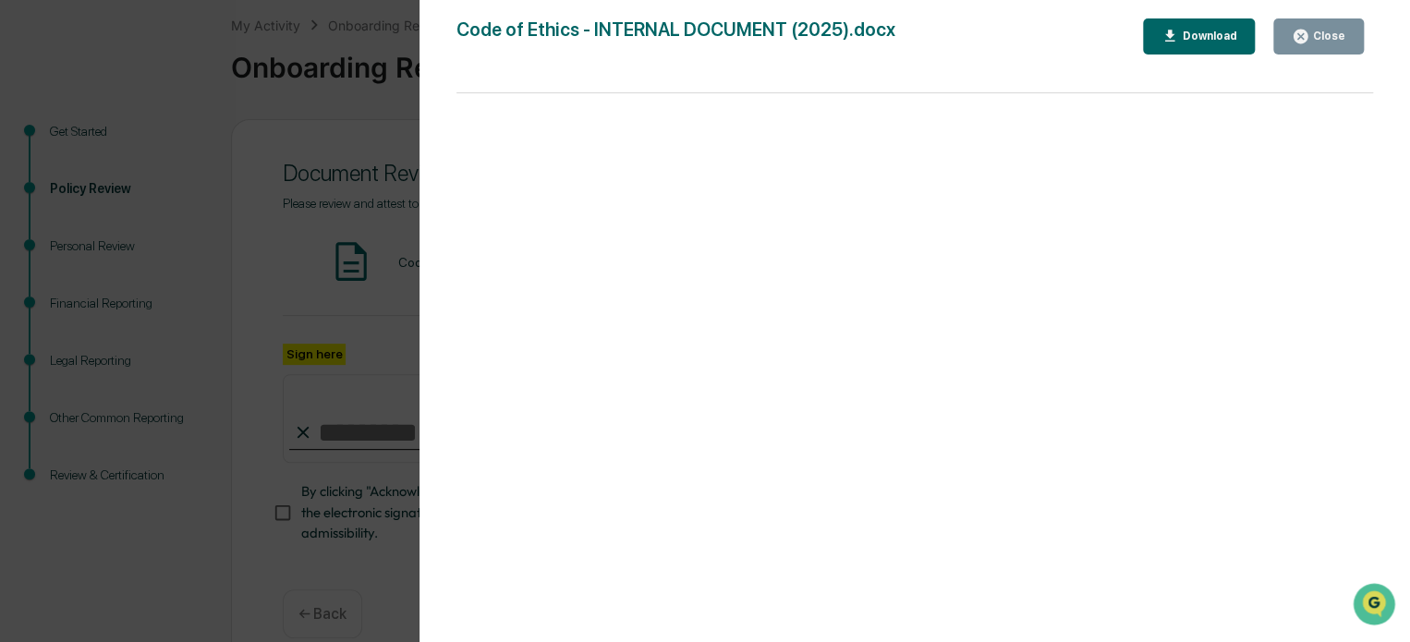
click at [1324, 47] on button "Close" at bounding box center [1318, 36] width 91 height 36
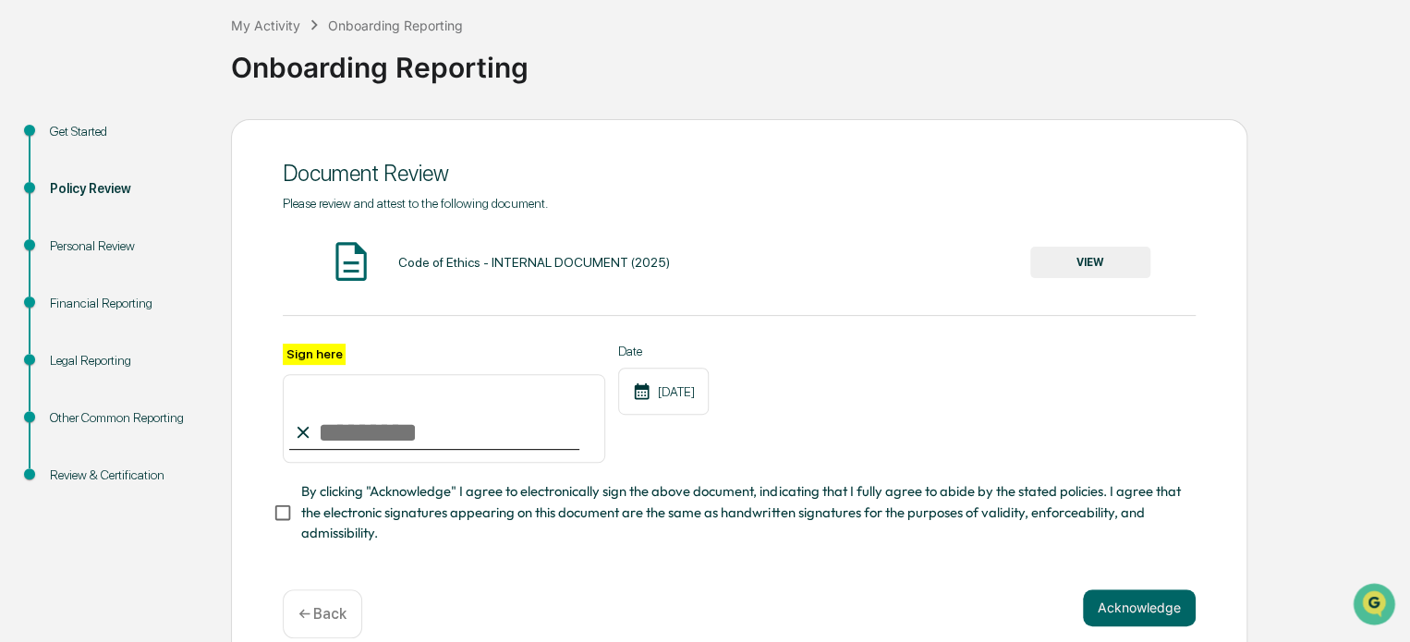
drag, startPoint x: 495, startPoint y: 414, endPoint x: 368, endPoint y: 437, distance: 129.6
click at [368, 437] on input "Sign here" at bounding box center [444, 418] width 322 height 89
type input "**********"
click at [1123, 609] on button "Acknowledge" at bounding box center [1139, 607] width 113 height 37
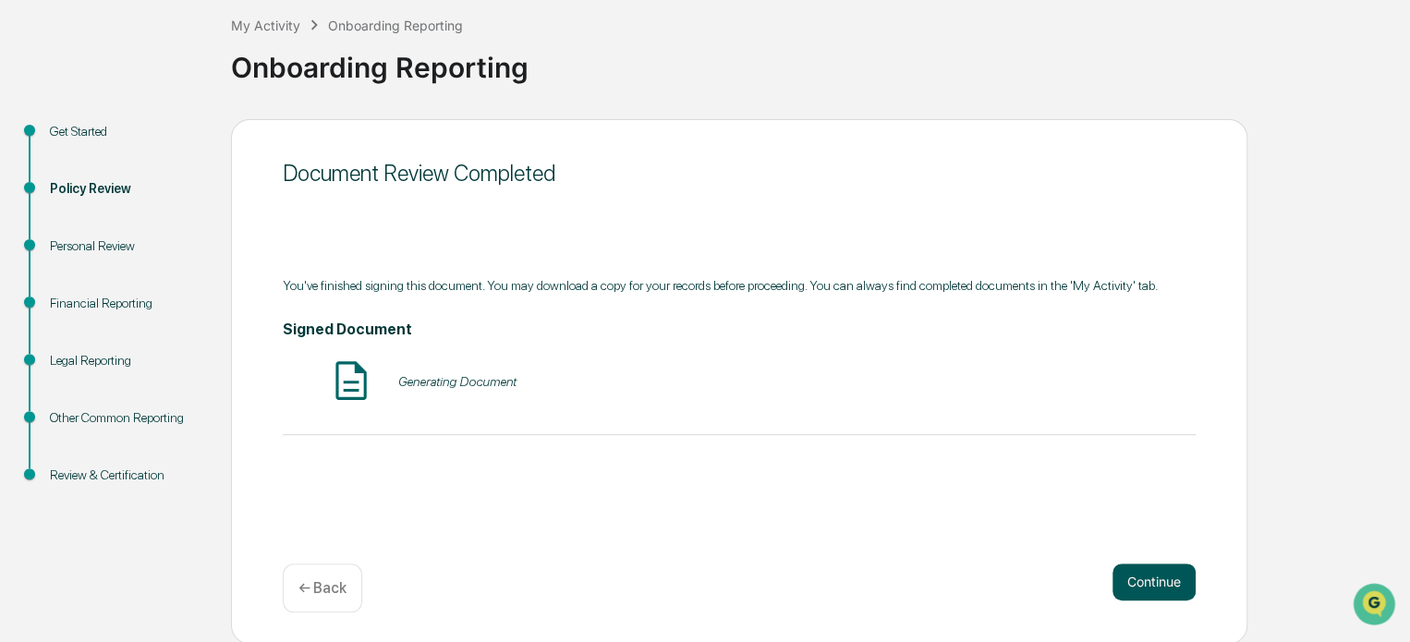
click at [1161, 591] on button "Continue" at bounding box center [1153, 582] width 83 height 37
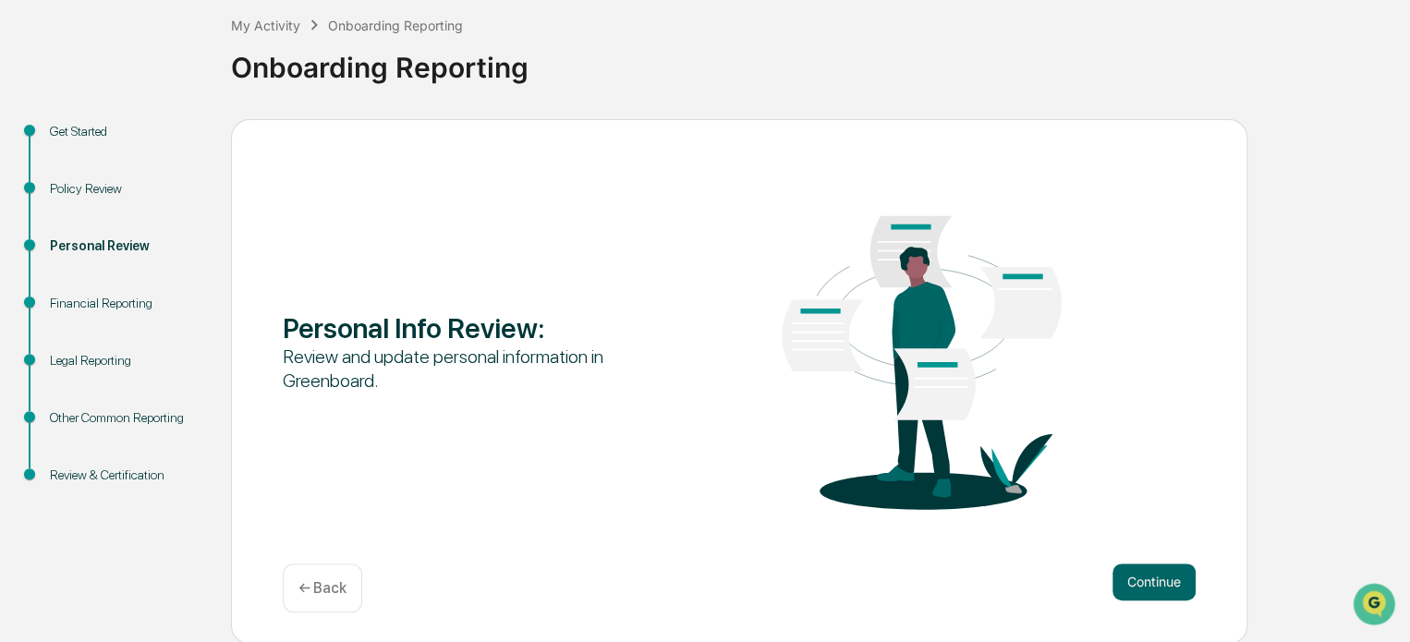
drag, startPoint x: 1161, startPoint y: 589, endPoint x: 1223, endPoint y: 560, distance: 68.6
drag, startPoint x: 1223, startPoint y: 560, endPoint x: 1160, endPoint y: 579, distance: 65.8
click at [1160, 579] on button "Continue" at bounding box center [1153, 582] width 83 height 37
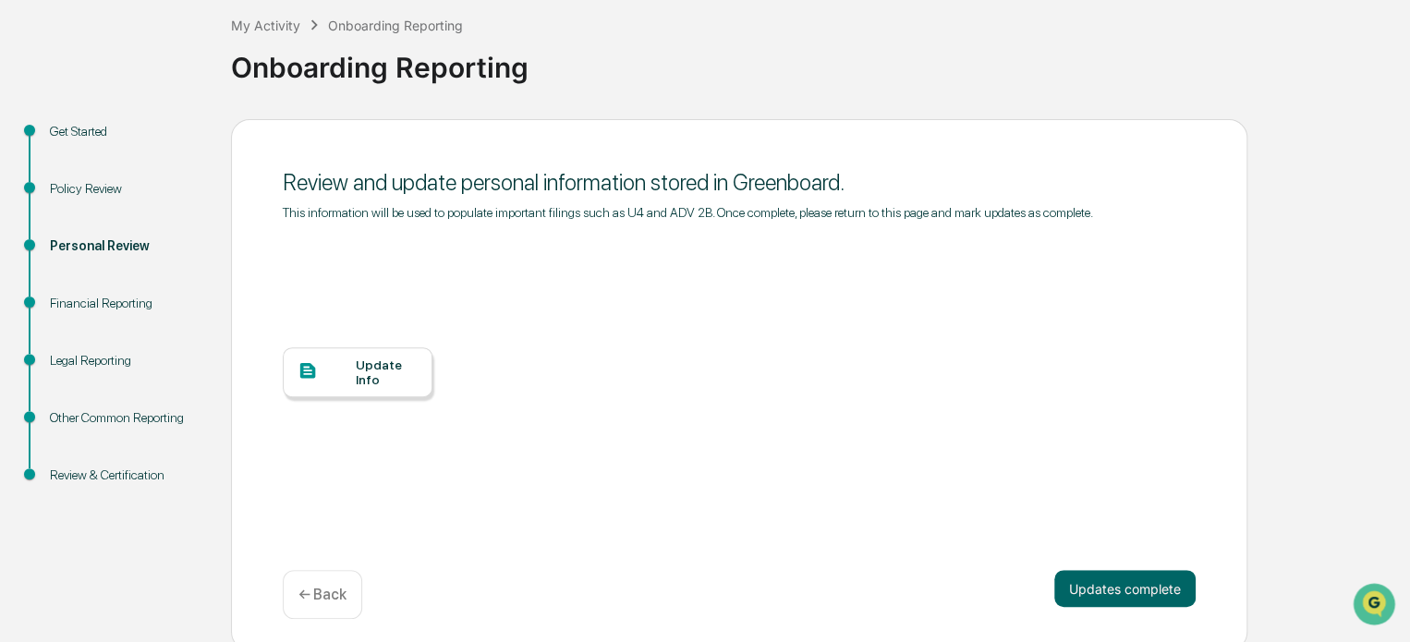
click at [336, 380] on div at bounding box center [327, 371] width 58 height 23
click at [346, 380] on div at bounding box center [327, 371] width 58 height 23
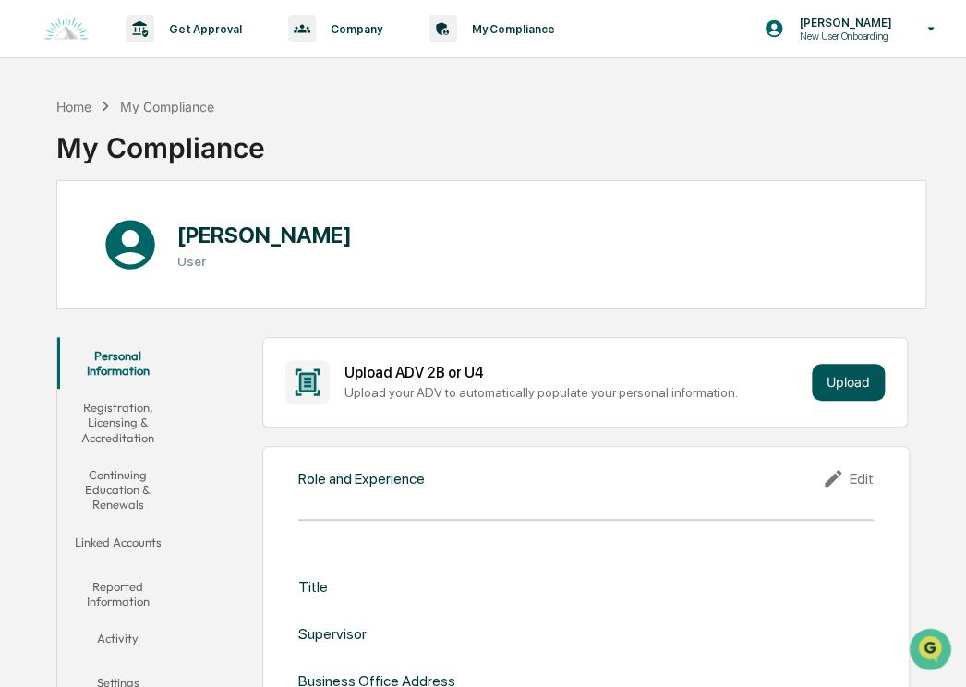
click at [847, 381] on button "Upload" at bounding box center [848, 382] width 73 height 37
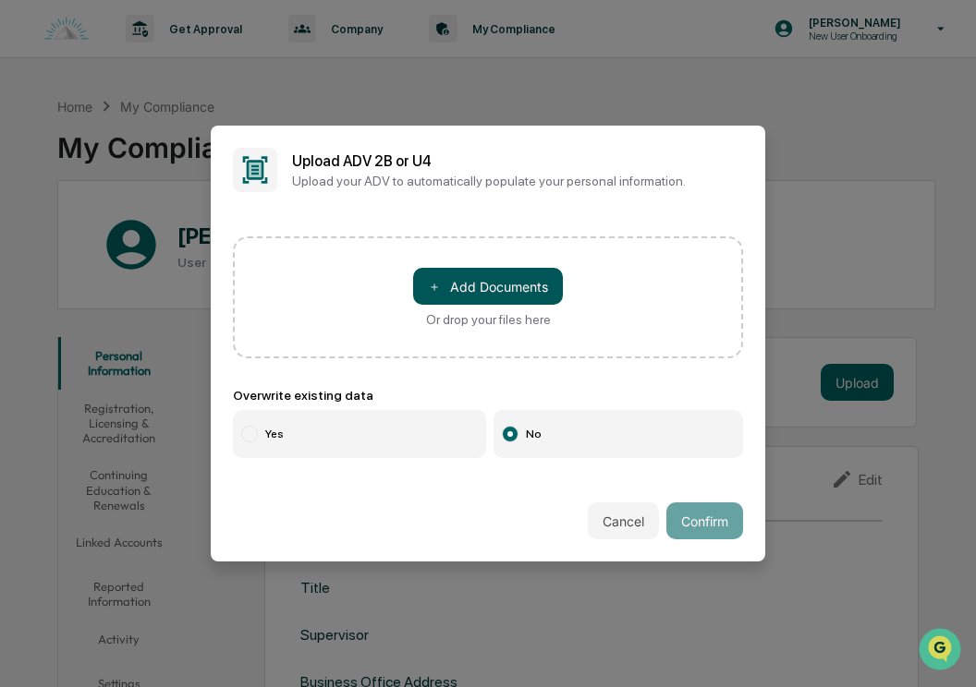
click at [457, 277] on button "＋ Add Documents" at bounding box center [488, 286] width 150 height 37
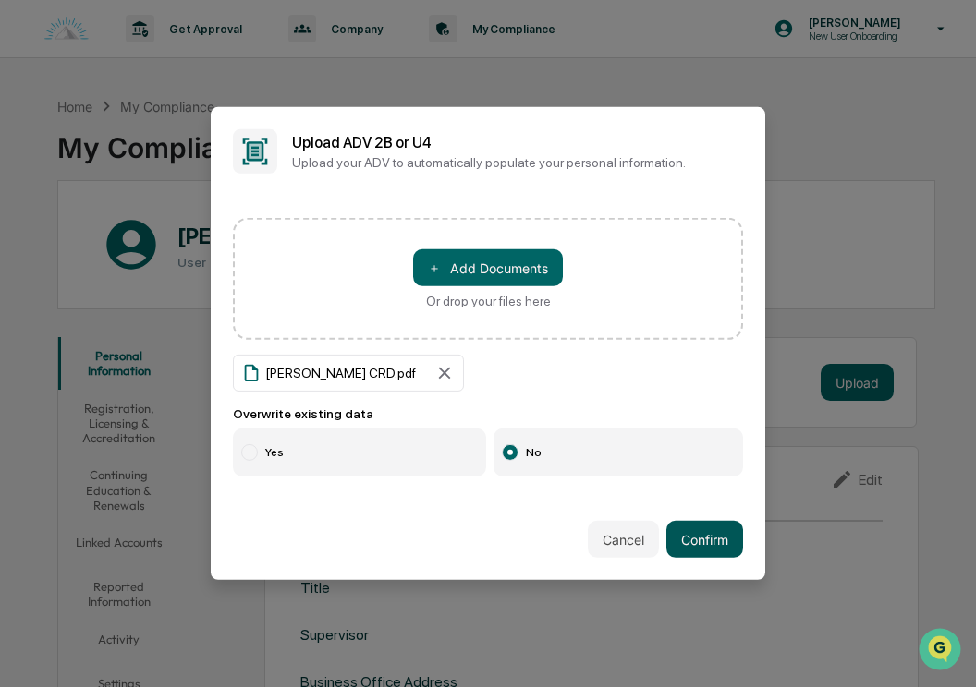
click at [690, 535] on button "Confirm" at bounding box center [704, 539] width 77 height 37
